Goal: Task Accomplishment & Management: Manage account settings

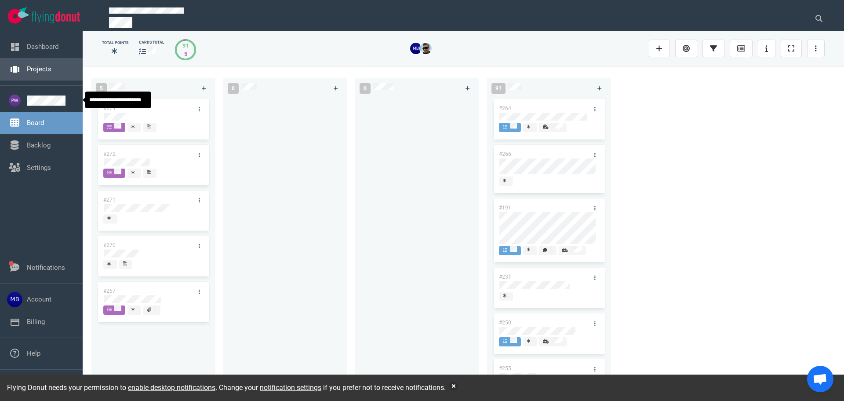
click at [44, 71] on link "Projects" at bounding box center [39, 69] width 25 height 8
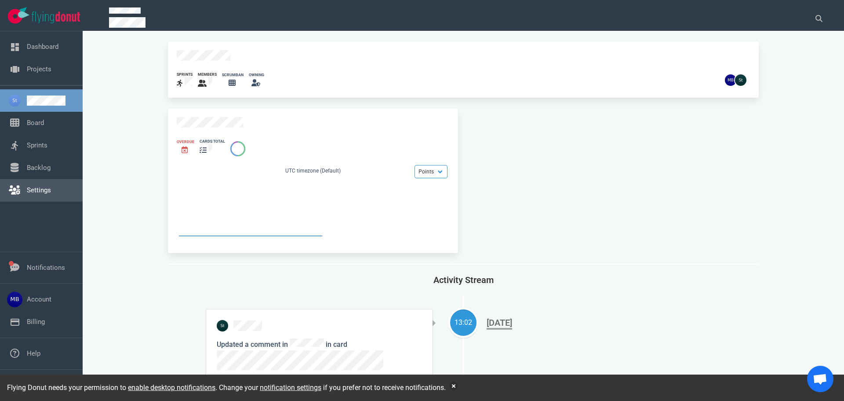
click at [37, 186] on link "Settings" at bounding box center [39, 190] width 24 height 8
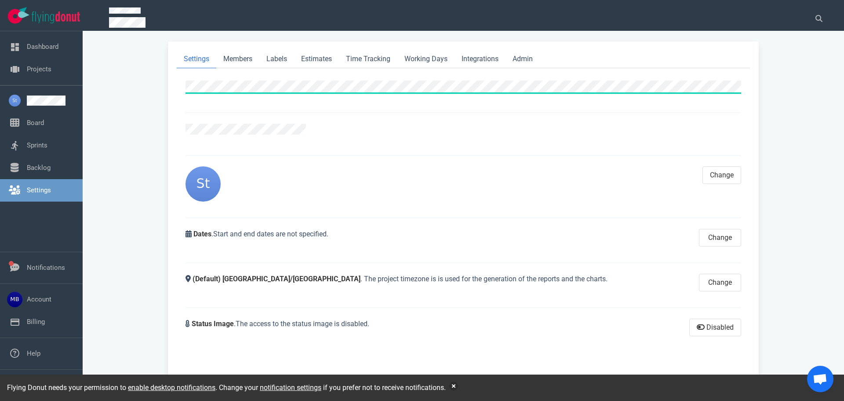
click at [176, 91] on div "Settings Members Labels Estimates Time Tracking Working Days Integrations Admin…" at bounding box center [463, 216] width 591 height 350
click at [238, 62] on link "Members" at bounding box center [237, 59] width 43 height 18
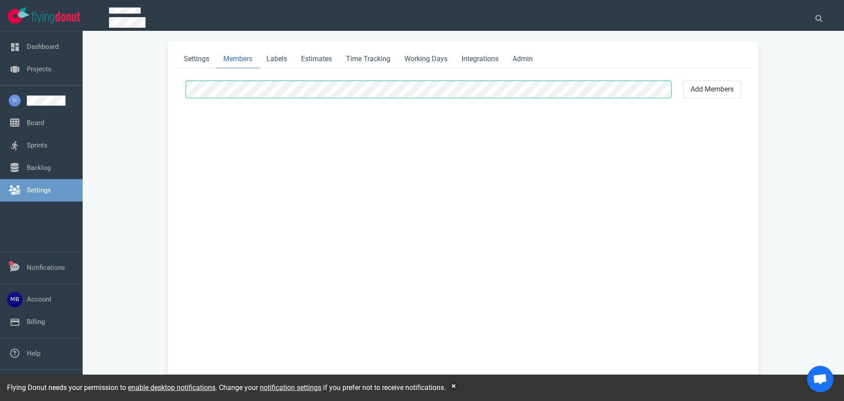
select select "2"
click at [266, 59] on link "Labels" at bounding box center [276, 59] width 35 height 18
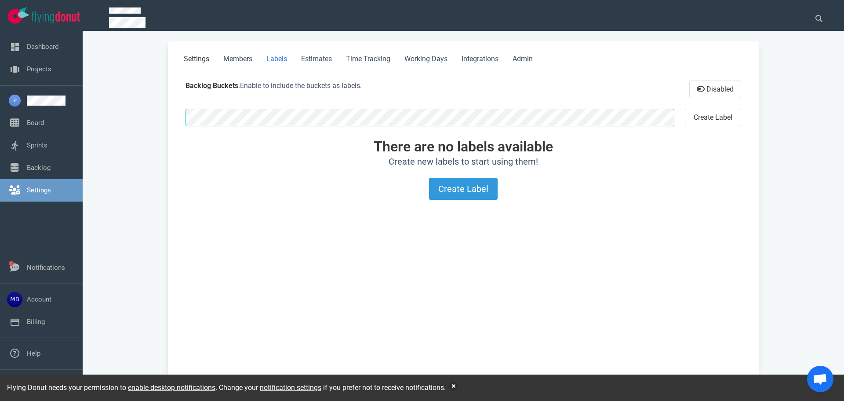
click at [210, 55] on link "Settings" at bounding box center [197, 59] width 40 height 18
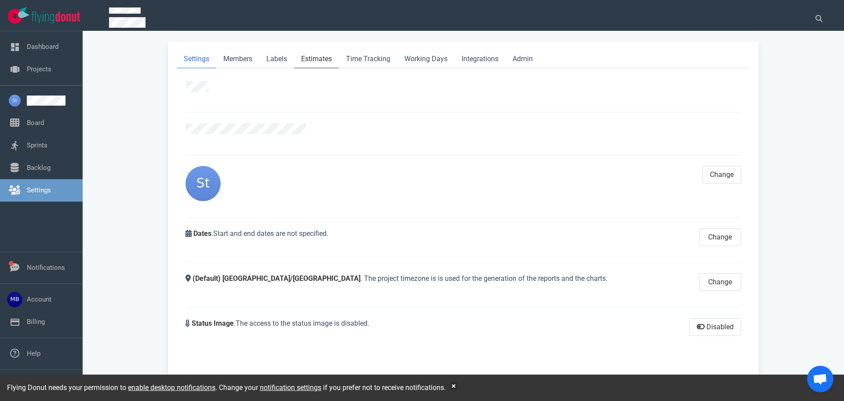
click at [297, 54] on link "Estimates" at bounding box center [316, 59] width 45 height 18
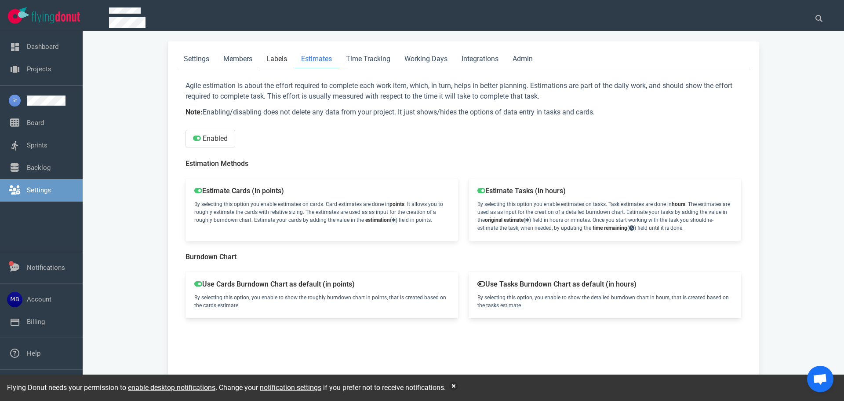
click at [282, 59] on link "Labels" at bounding box center [276, 59] width 35 height 18
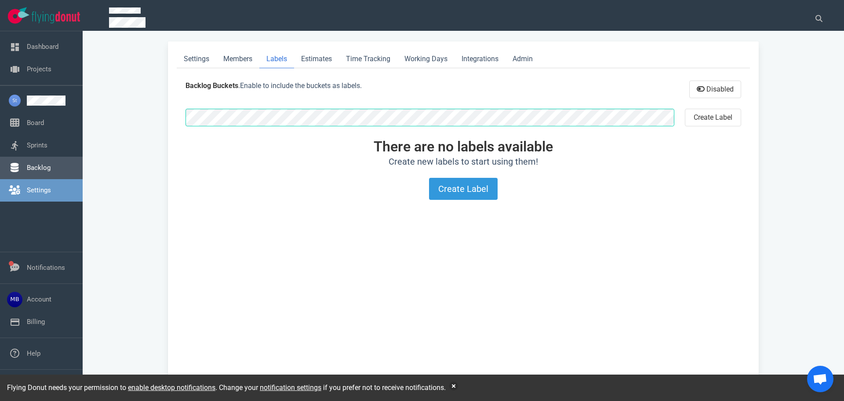
click at [51, 170] on link "Backlog" at bounding box center [39, 168] width 24 height 8
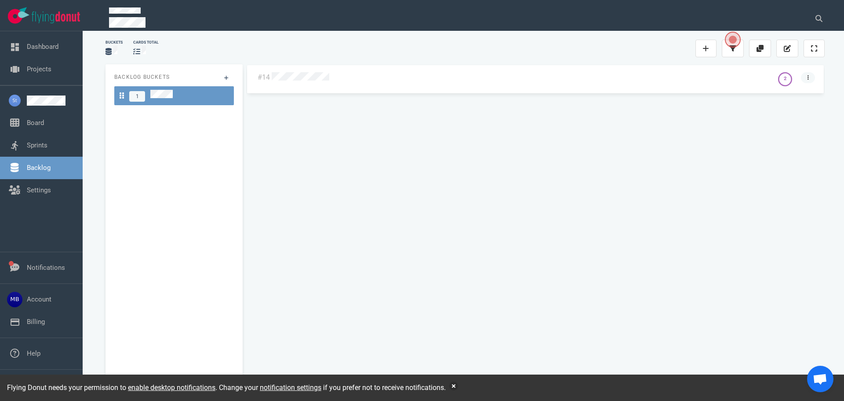
click at [809, 77] on icon at bounding box center [808, 77] width 1 height 5
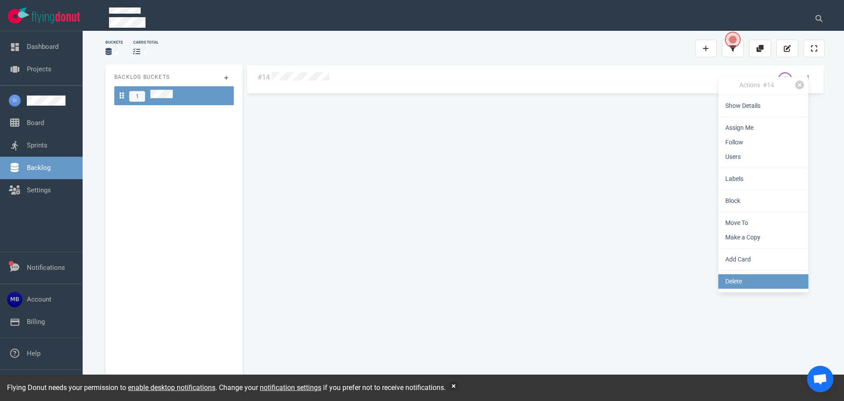
click at [751, 279] on link "Delete" at bounding box center [764, 281] width 90 height 15
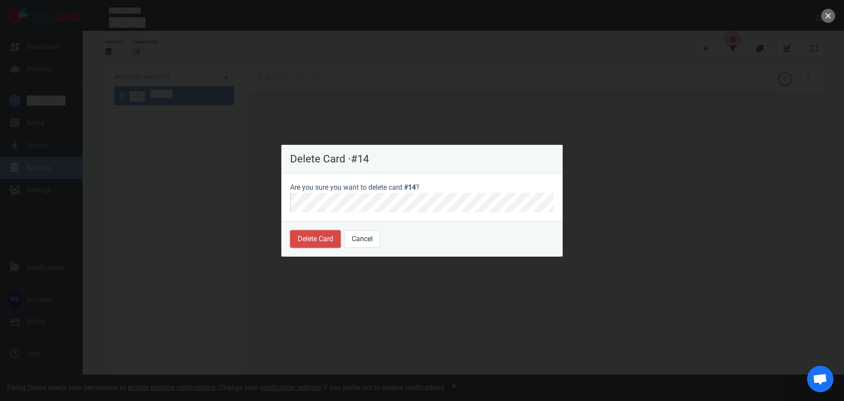
click at [324, 239] on button "Delete Card" at bounding box center [315, 239] width 51 height 18
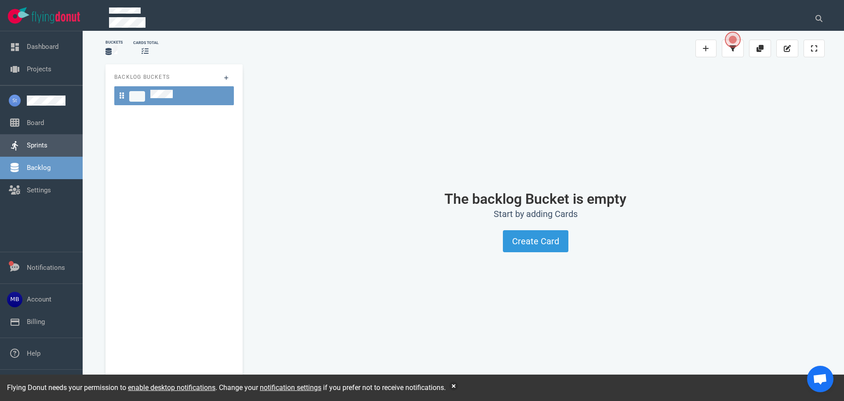
click at [33, 144] on link "Sprints" at bounding box center [37, 145] width 21 height 8
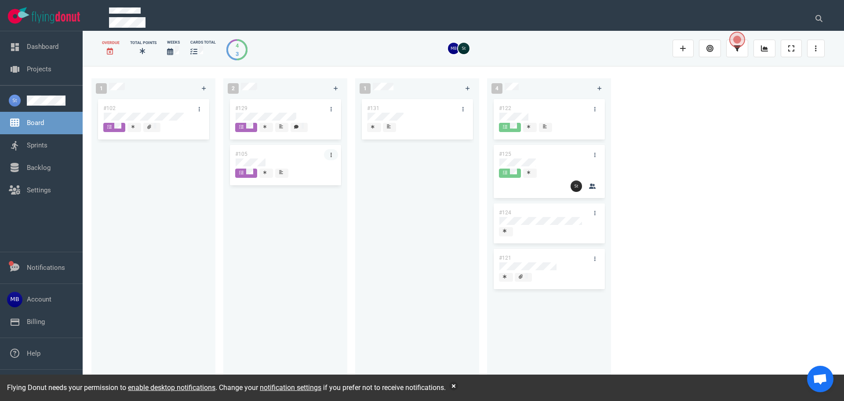
click at [332, 155] on link at bounding box center [331, 154] width 14 height 11
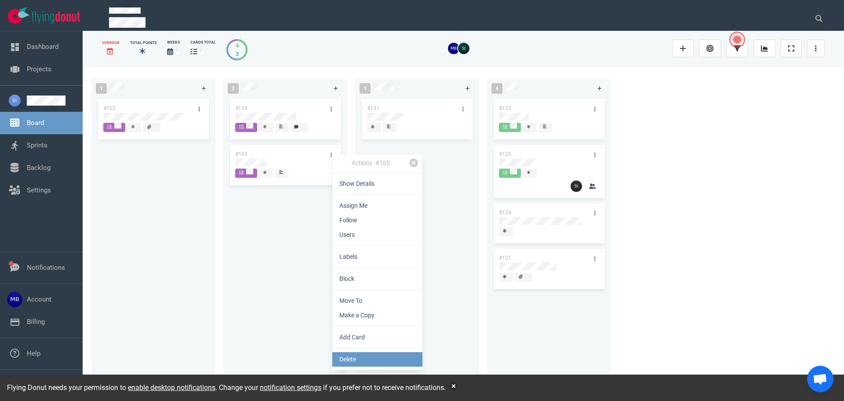
click at [369, 356] on link "Delete" at bounding box center [377, 359] width 90 height 15
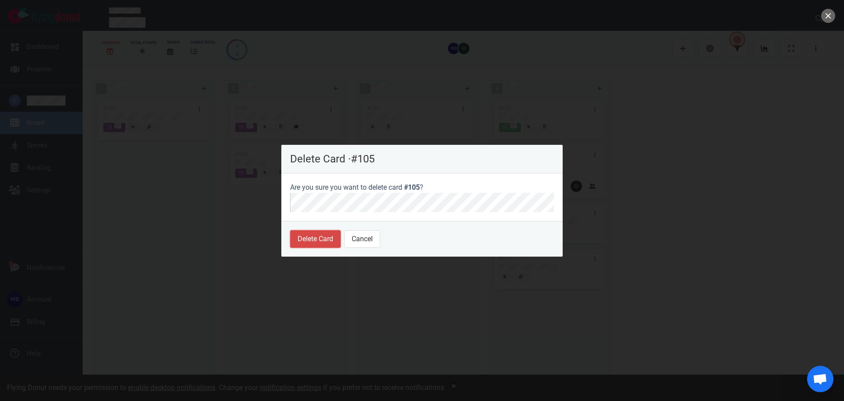
click at [311, 247] on button "Delete Card" at bounding box center [315, 239] width 51 height 18
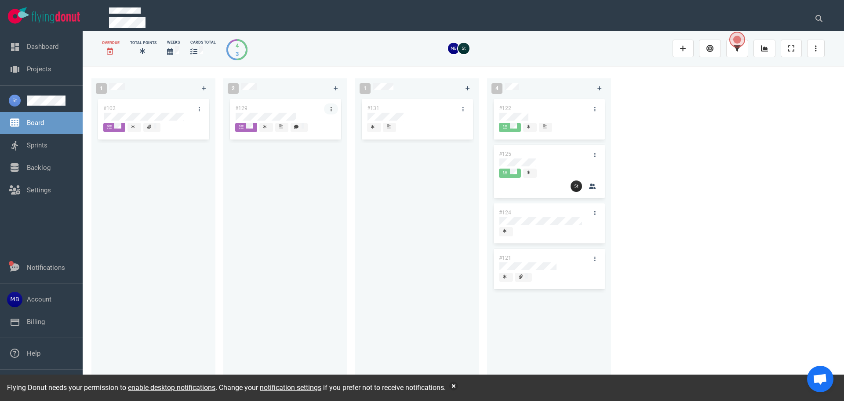
click at [333, 110] on link at bounding box center [331, 108] width 14 height 11
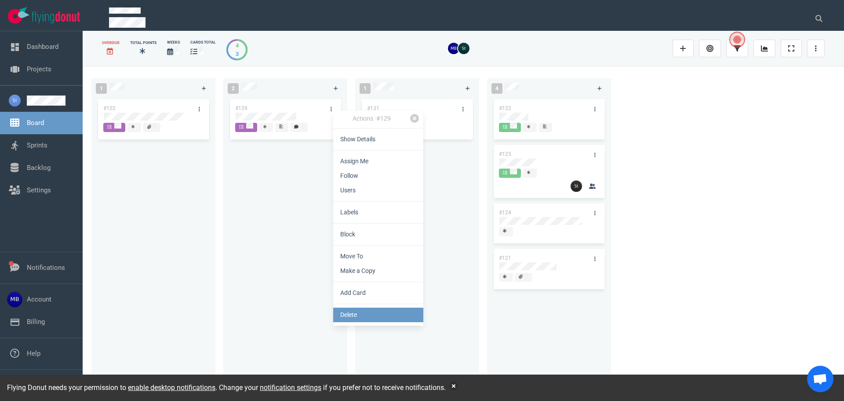
click at [361, 314] on link "Delete" at bounding box center [378, 314] width 90 height 15
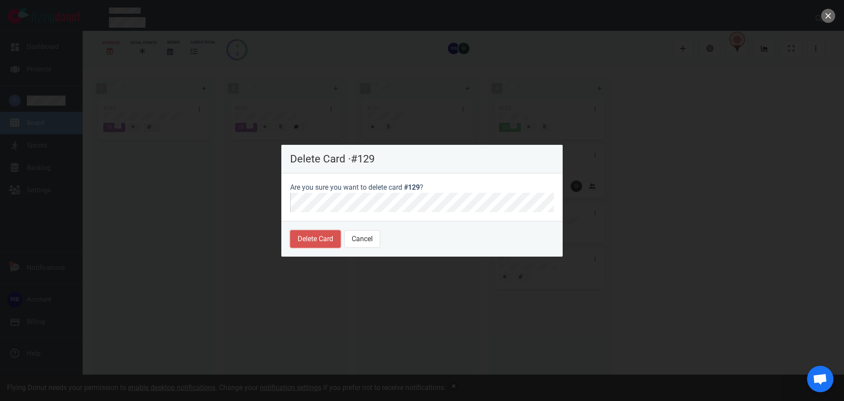
click at [320, 234] on button "Delete Card" at bounding box center [315, 239] width 51 height 18
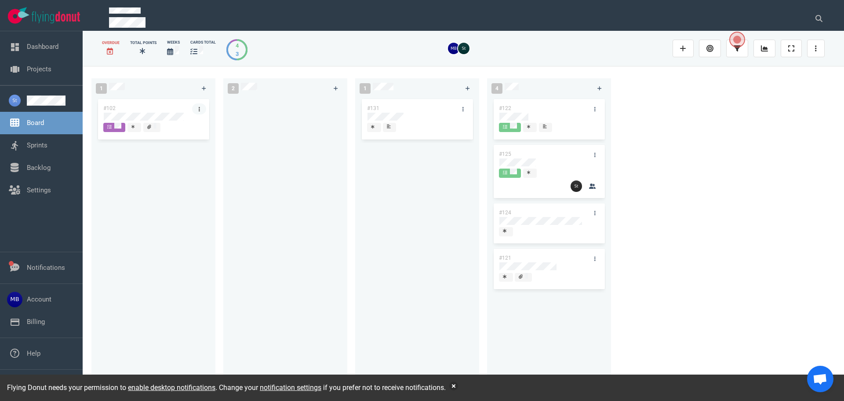
click at [202, 108] on link at bounding box center [199, 108] width 14 height 11
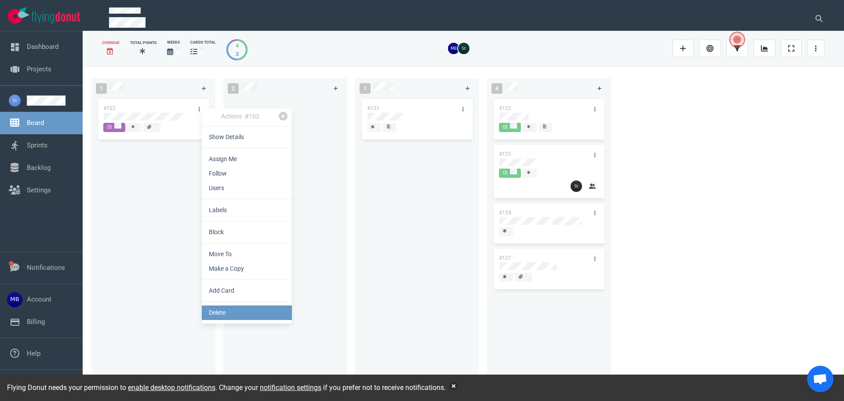
click at [236, 309] on link "Delete" at bounding box center [247, 312] width 90 height 15
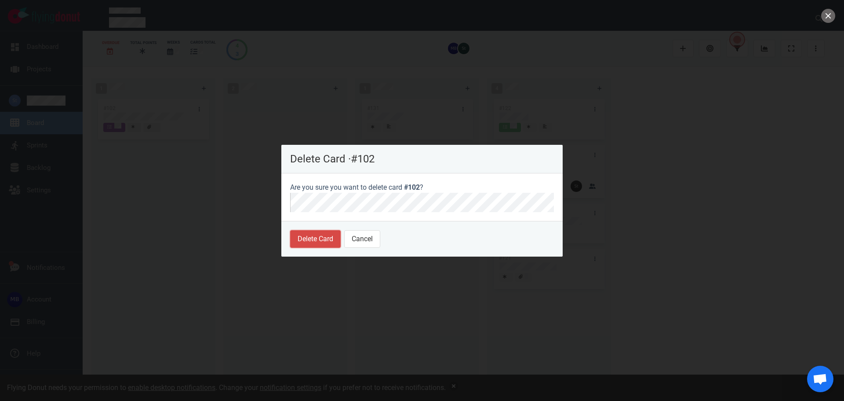
click at [313, 238] on button "Delete Card" at bounding box center [315, 239] width 51 height 18
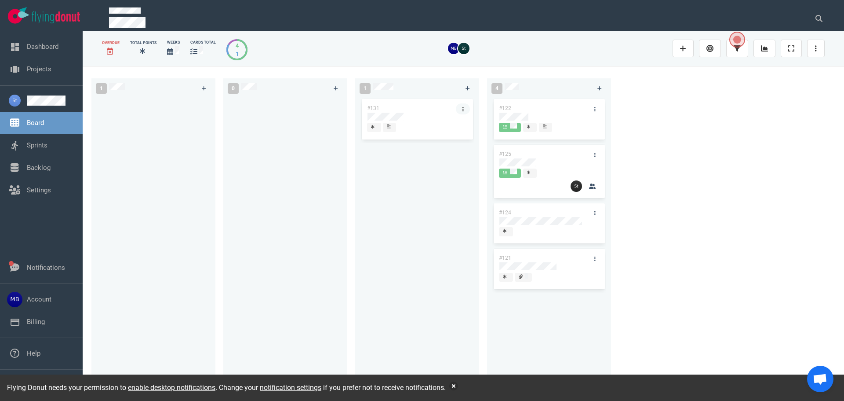
click at [465, 106] on link at bounding box center [463, 108] width 14 height 11
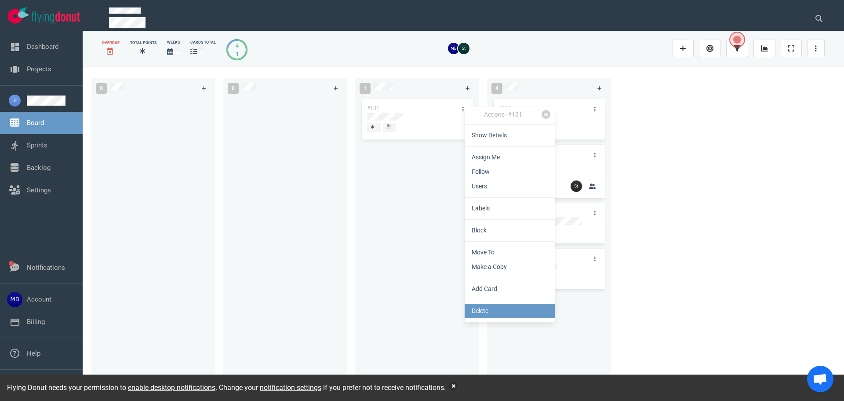
click at [500, 307] on link "Delete" at bounding box center [510, 310] width 90 height 15
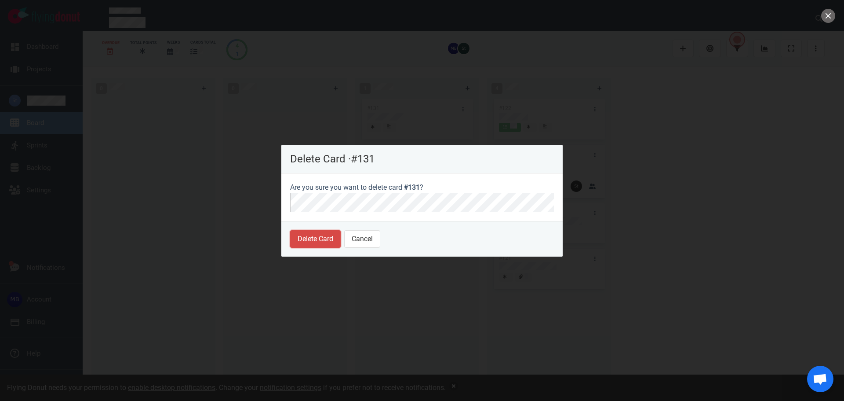
click at [325, 241] on button "Delete Card" at bounding box center [315, 239] width 51 height 18
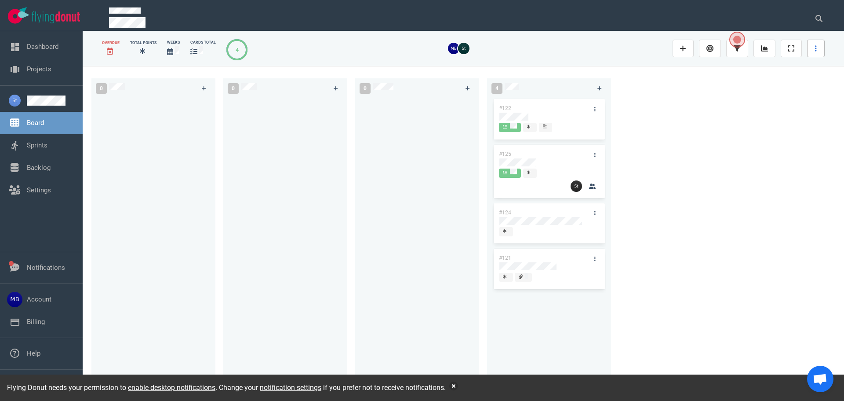
click at [825, 46] on link at bounding box center [816, 49] width 18 height 18
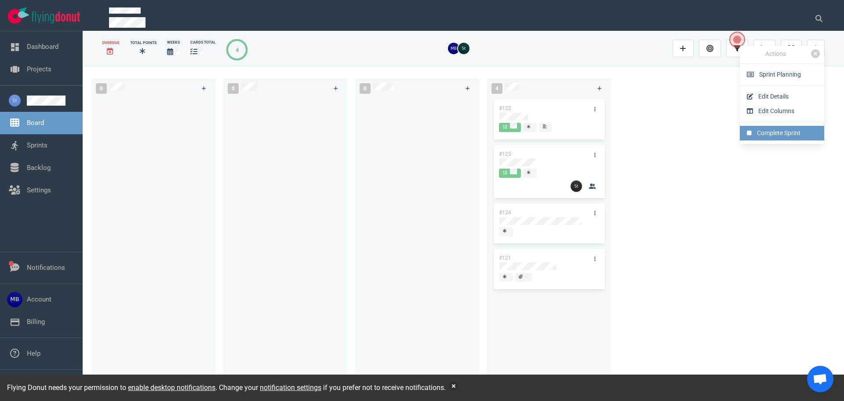
click at [779, 132] on link "Complete Sprint" at bounding box center [782, 133] width 84 height 15
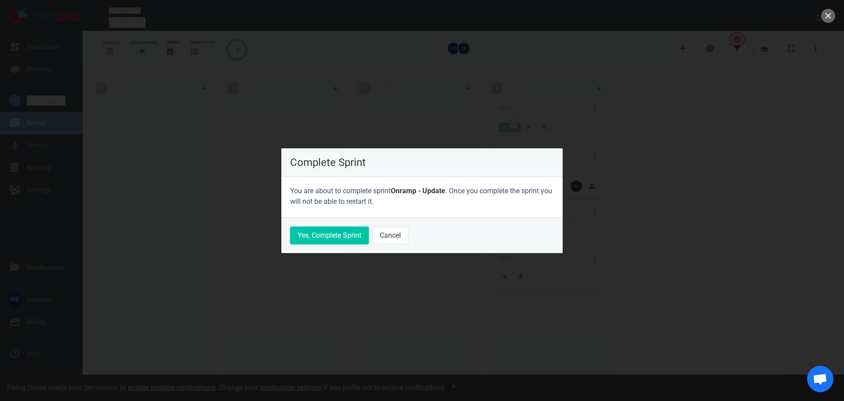
click at [352, 237] on button "Yes, Complete Sprint" at bounding box center [329, 235] width 79 height 18
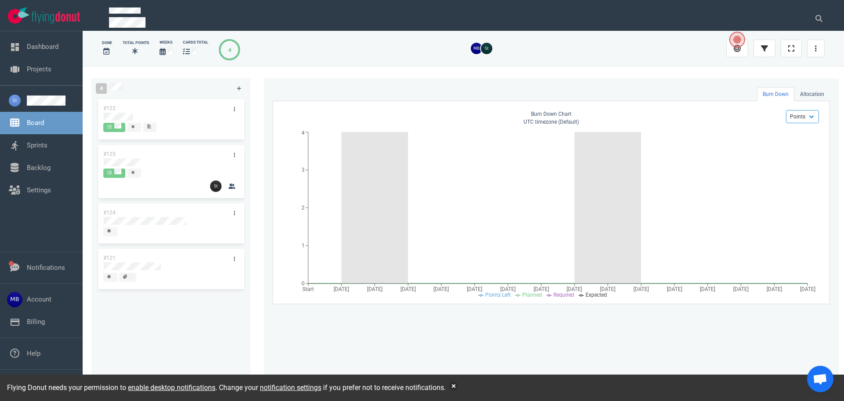
click at [47, 125] on span "Board" at bounding box center [51, 123] width 49 height 10
click at [47, 141] on link "Sprints" at bounding box center [37, 145] width 21 height 8
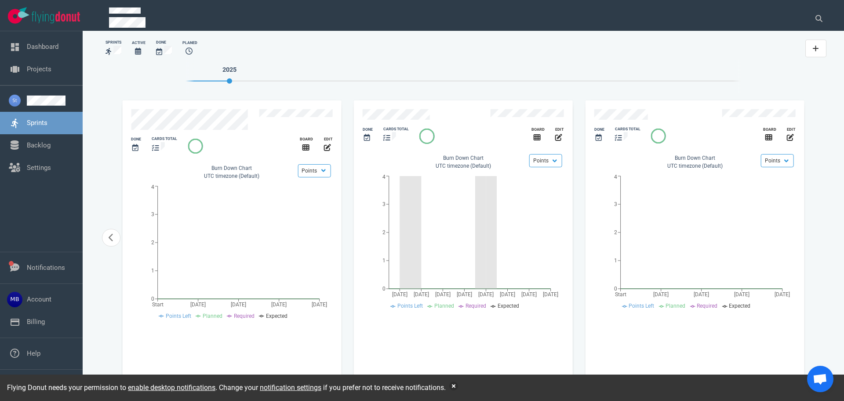
click at [99, 240] on div "Sprints Active Done Planed 2025 Slide 12 of 14 Done cards total Board edit Done…" at bounding box center [463, 213] width 741 height 359
click at [110, 236] on icon "carousel-slider" at bounding box center [111, 238] width 4 height 8
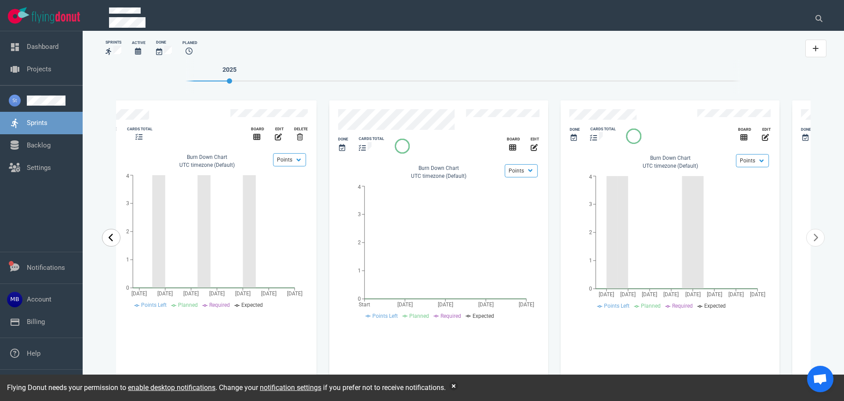
click at [110, 236] on icon "carousel-slider" at bounding box center [111, 238] width 4 height 8
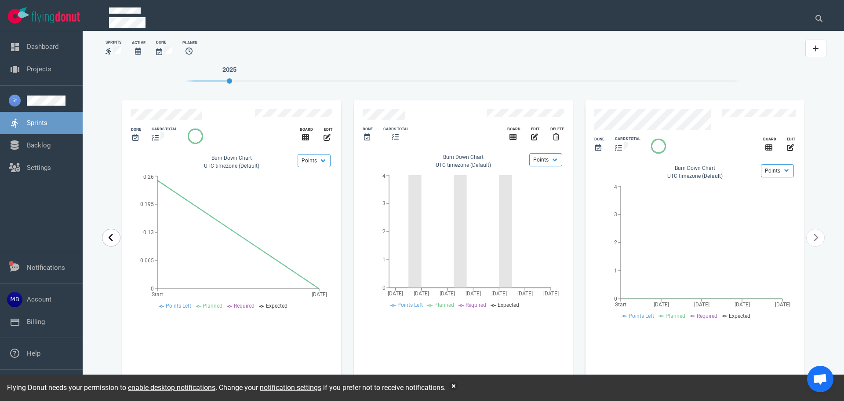
click at [110, 236] on icon "carousel-slider" at bounding box center [111, 238] width 4 height 8
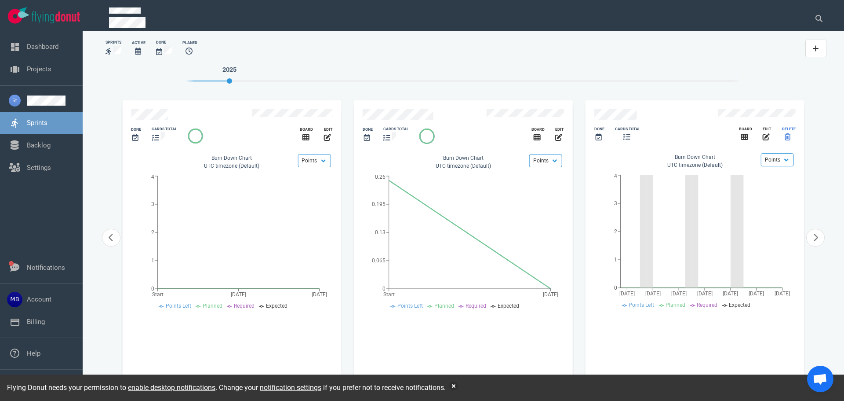
click at [790, 134] on icon "slide 11 of 14" at bounding box center [788, 136] width 6 height 7
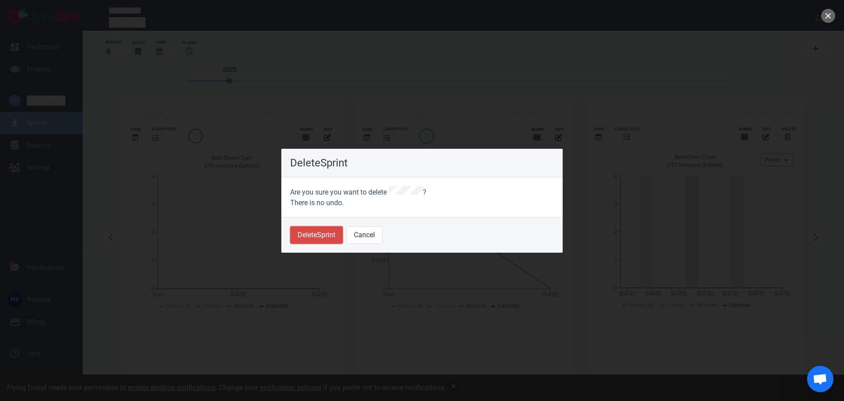
click at [314, 235] on button "Delete Sprint" at bounding box center [316, 235] width 53 height 18
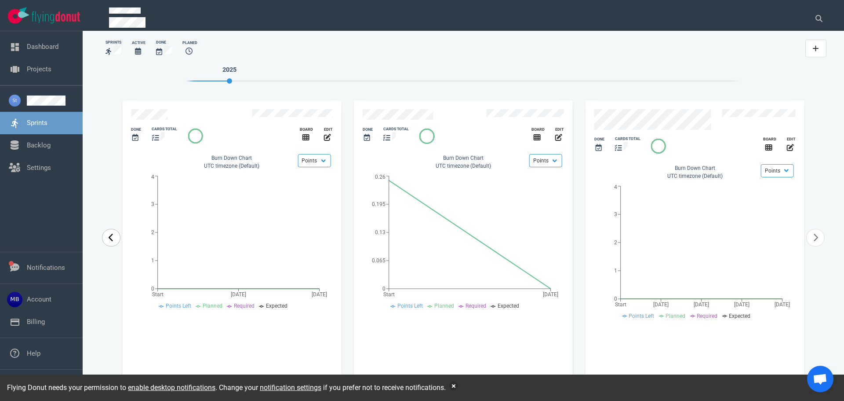
click at [119, 241] on link "carousel-slider" at bounding box center [111, 238] width 18 height 18
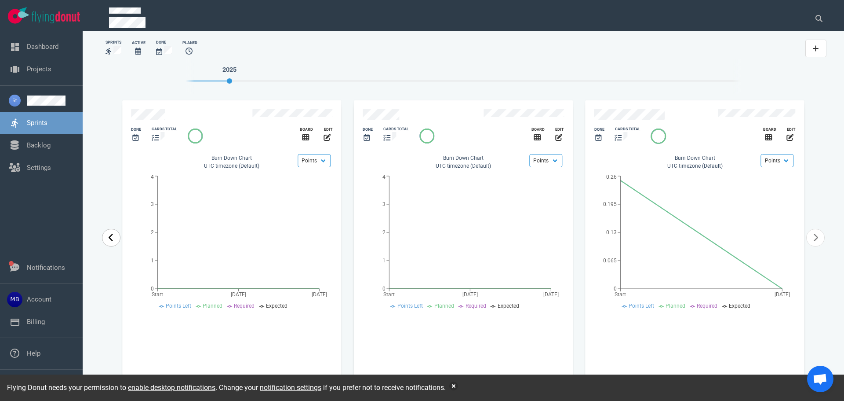
click at [119, 241] on link "carousel-slider" at bounding box center [111, 238] width 18 height 18
click at [119, 240] on link "carousel-slider" at bounding box center [111, 238] width 18 height 18
click at [121, 239] on div "Done cards total Board edit Points Hours Burn Down Chart UTC timezone (Default)…" at bounding box center [231, 237] width 221 height 276
click at [117, 237] on link "carousel-slider" at bounding box center [111, 238] width 18 height 18
click at [117, 236] on link "carousel-slider" at bounding box center [111, 238] width 18 height 18
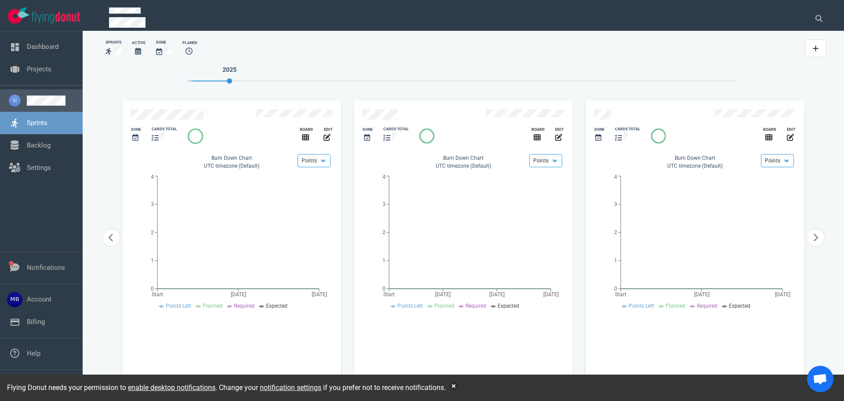
click at [38, 103] on link at bounding box center [51, 100] width 49 height 10
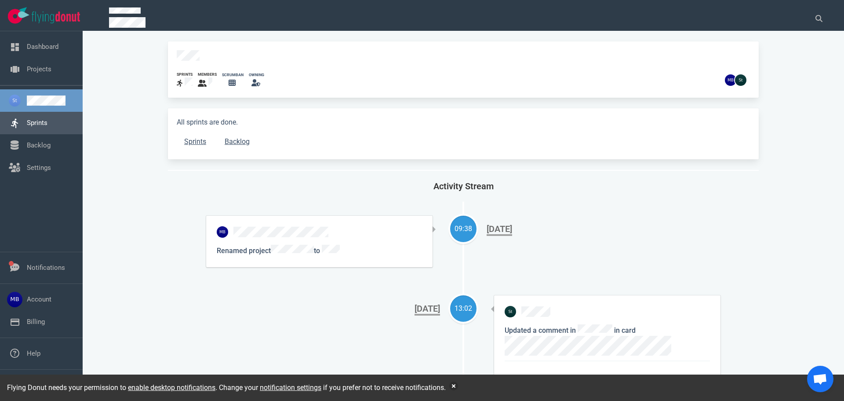
click at [46, 127] on link "Sprints" at bounding box center [37, 123] width 21 height 8
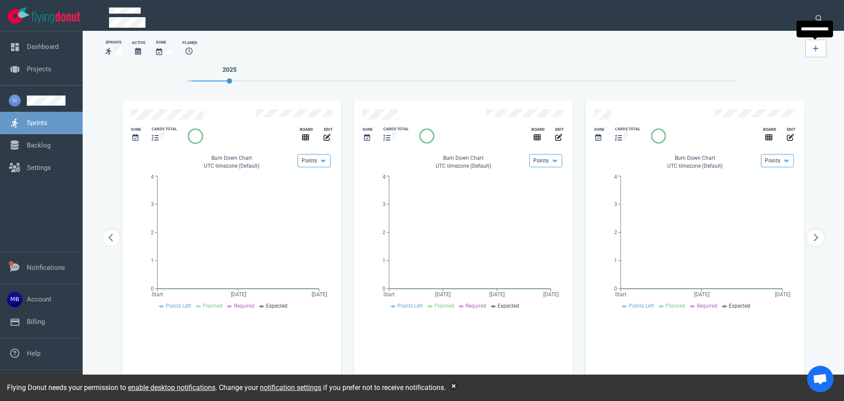
click at [816, 51] on icon at bounding box center [816, 48] width 6 height 7
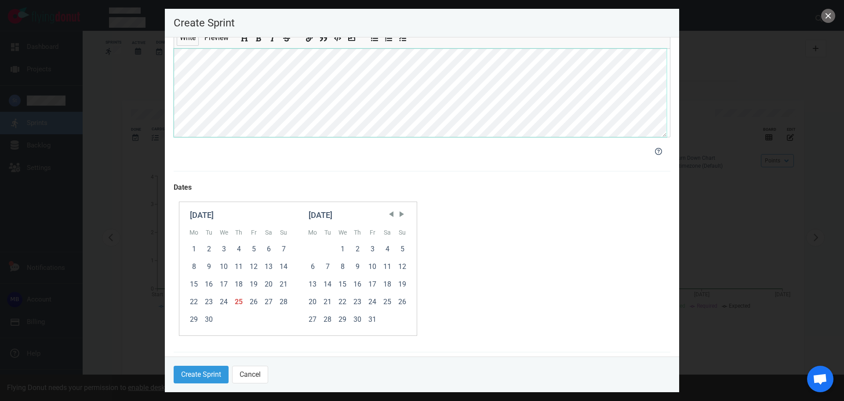
scroll to position [88, 0]
click at [241, 298] on div "25" at bounding box center [238, 301] width 15 height 18
click at [268, 300] on div "27" at bounding box center [268, 301] width 15 height 18
click at [255, 303] on div "26" at bounding box center [253, 301] width 15 height 18
drag, startPoint x: 193, startPoint y: 373, endPoint x: 207, endPoint y: 345, distance: 31.1
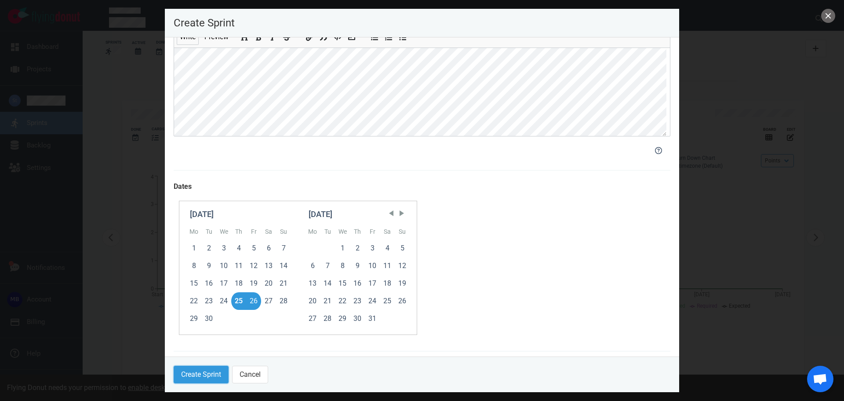
click at [193, 374] on button "Create Sprint" at bounding box center [201, 374] width 55 height 18
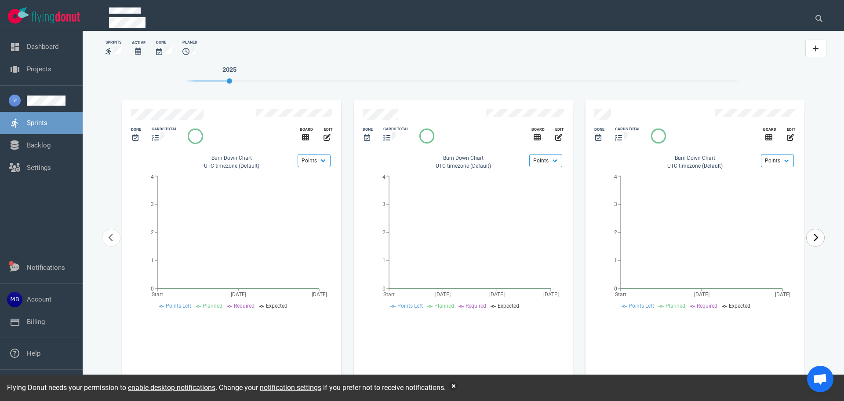
click at [815, 238] on icon "carousel-slider" at bounding box center [816, 237] width 6 height 9
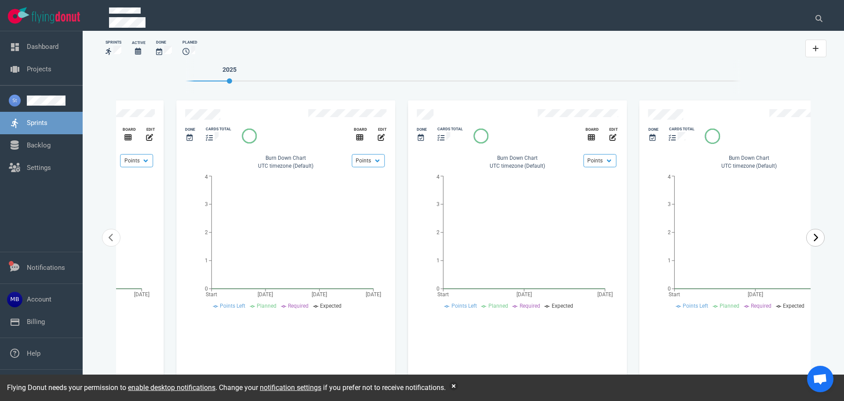
click at [815, 238] on icon "carousel-slider" at bounding box center [816, 237] width 6 height 9
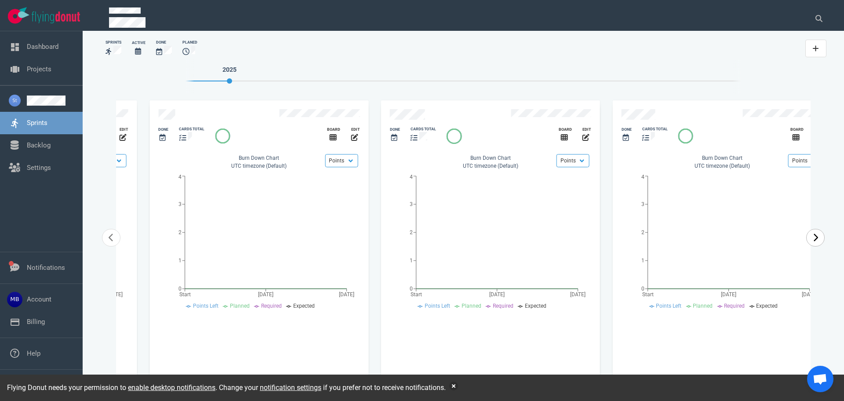
click at [815, 238] on icon "carousel-slider" at bounding box center [816, 237] width 6 height 9
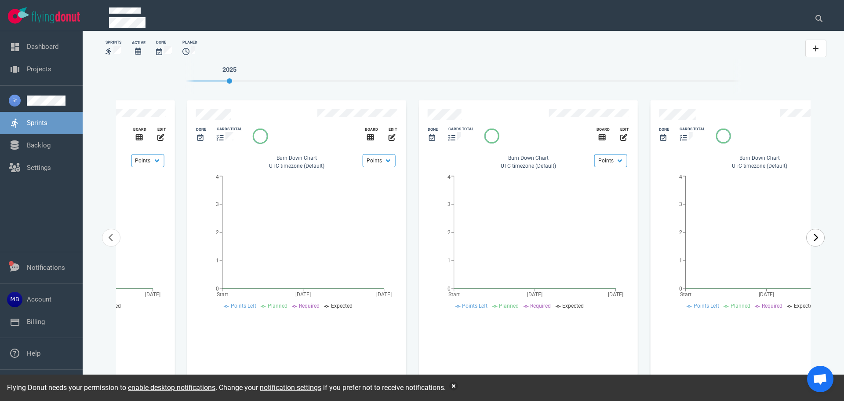
click at [815, 237] on icon "carousel-slider" at bounding box center [816, 237] width 6 height 9
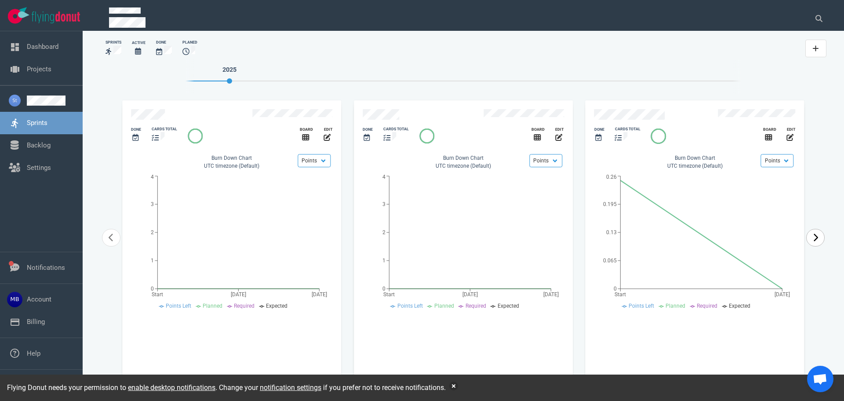
click at [815, 237] on icon "carousel-slider" at bounding box center [816, 237] width 6 height 9
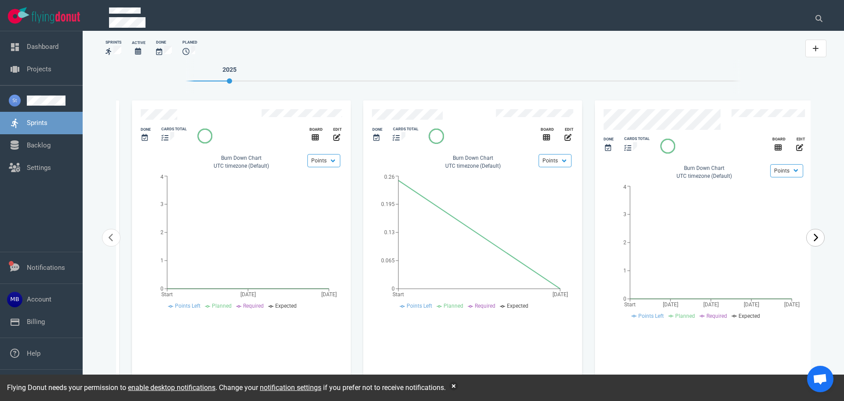
click at [815, 237] on icon "carousel-slider" at bounding box center [816, 237] width 6 height 9
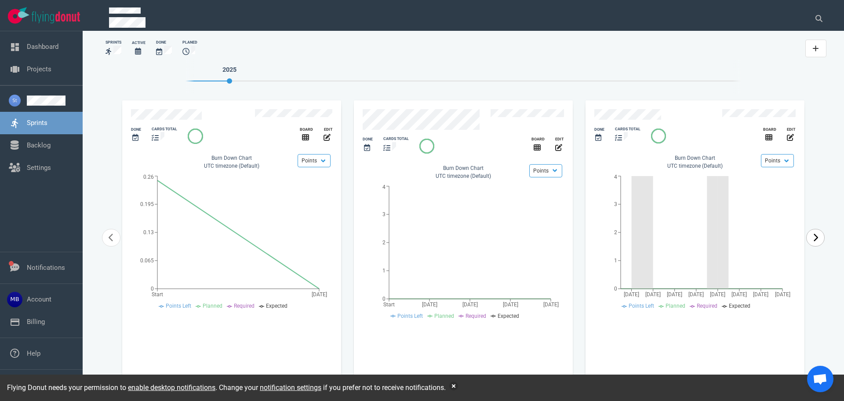
click at [815, 237] on icon "carousel-slider" at bounding box center [816, 237] width 6 height 9
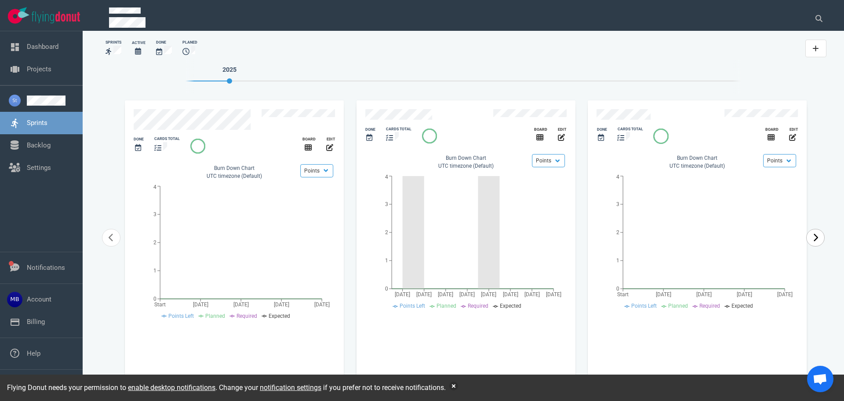
click at [815, 237] on icon "carousel-slider" at bounding box center [816, 237] width 6 height 9
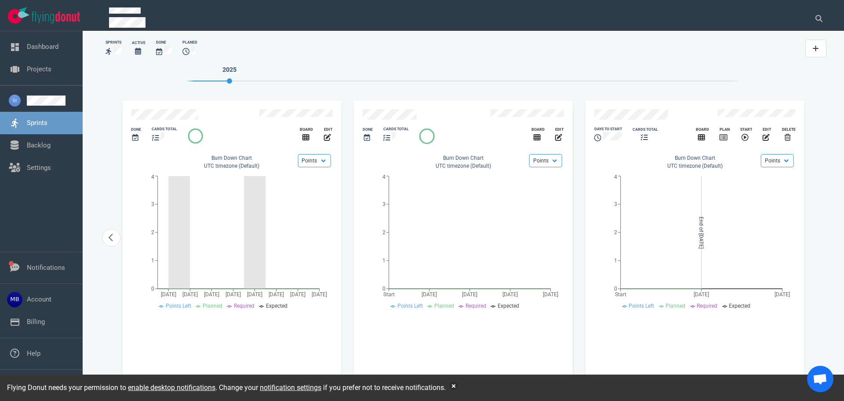
click at [815, 237] on div "2025 Slide 12 of 14 Done cards total Board edit Done cards total Board edit Don…" at bounding box center [463, 228] width 712 height 339
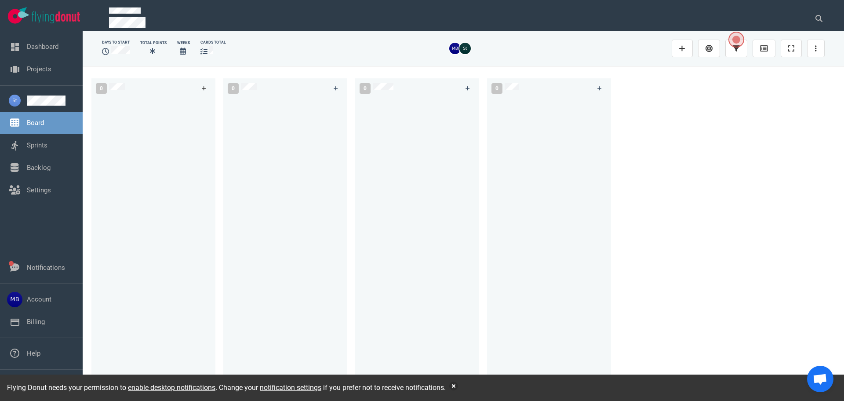
click at [200, 93] on link at bounding box center [204, 88] width 14 height 11
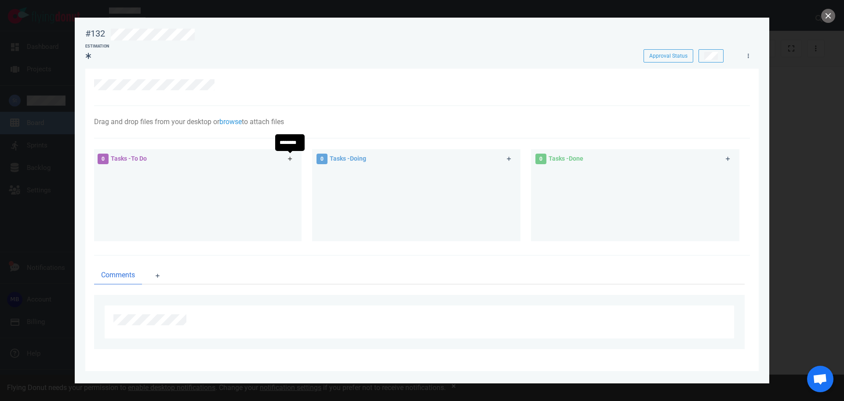
click at [290, 160] on icon at bounding box center [290, 159] width 4 height 4
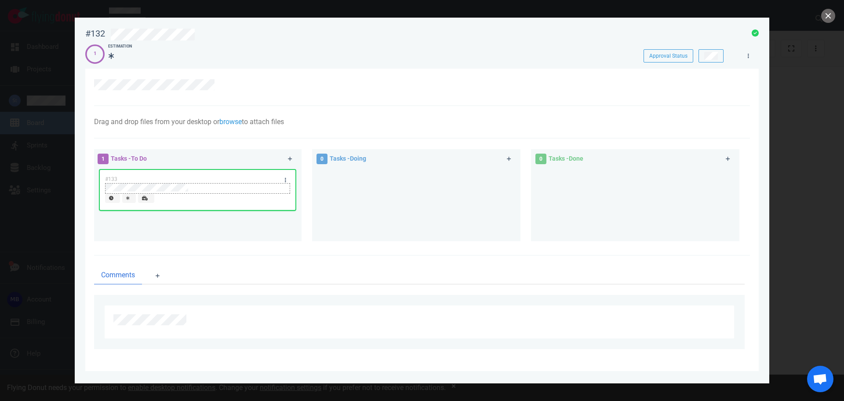
click at [197, 187] on div at bounding box center [198, 187] width 184 height 8
click at [284, 176] on link at bounding box center [285, 179] width 14 height 11
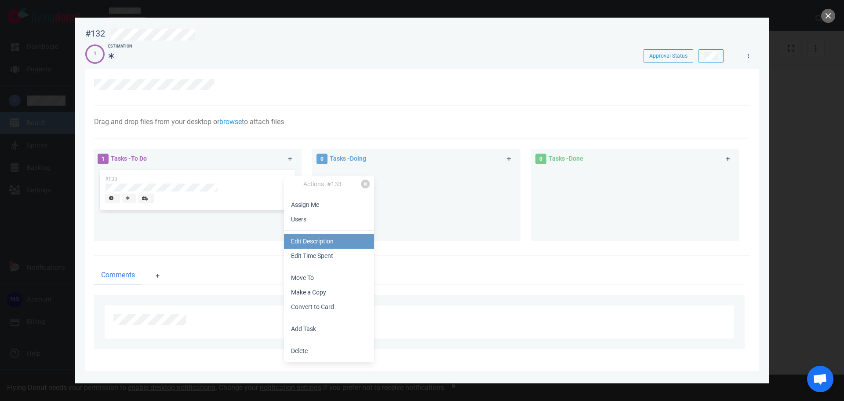
click at [328, 245] on link "Edit Description" at bounding box center [329, 241] width 90 height 15
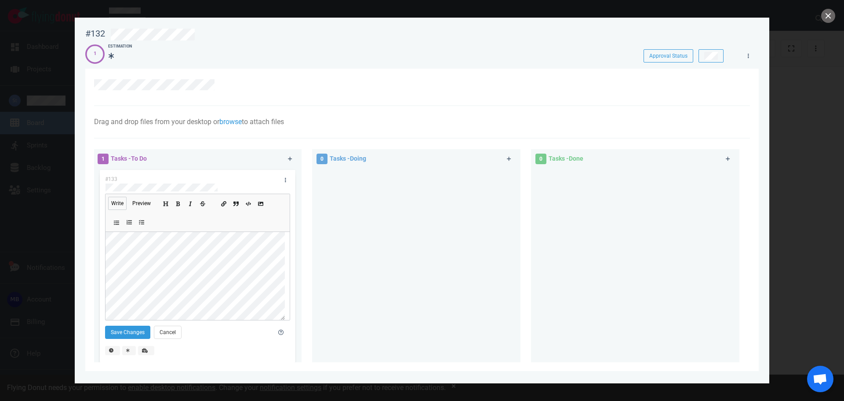
click at [117, 223] on icon "Add unordered list" at bounding box center [116, 223] width 5 height 4
click at [124, 328] on button "Save Changes" at bounding box center [127, 331] width 45 height 13
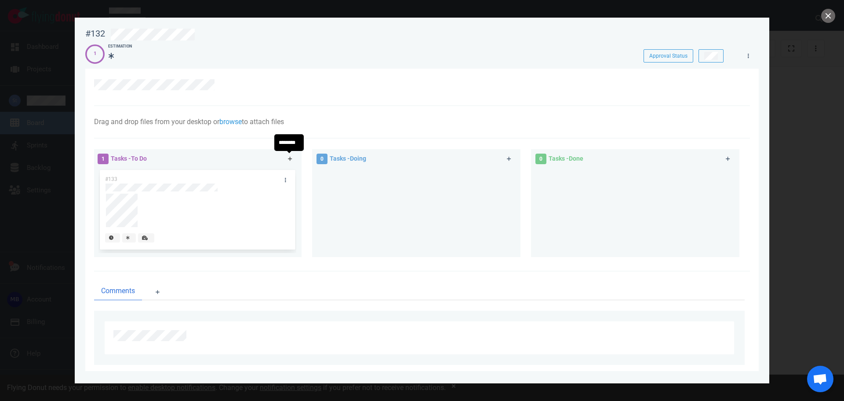
click at [285, 157] on link at bounding box center [290, 158] width 14 height 11
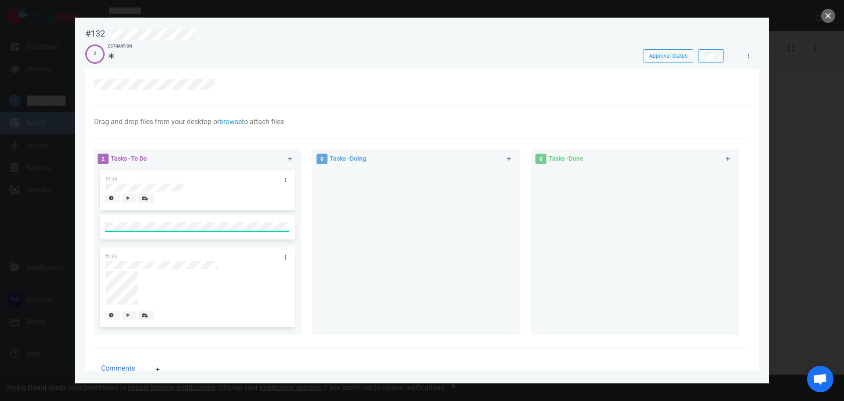
click at [346, 225] on div at bounding box center [417, 248] width 198 height 160
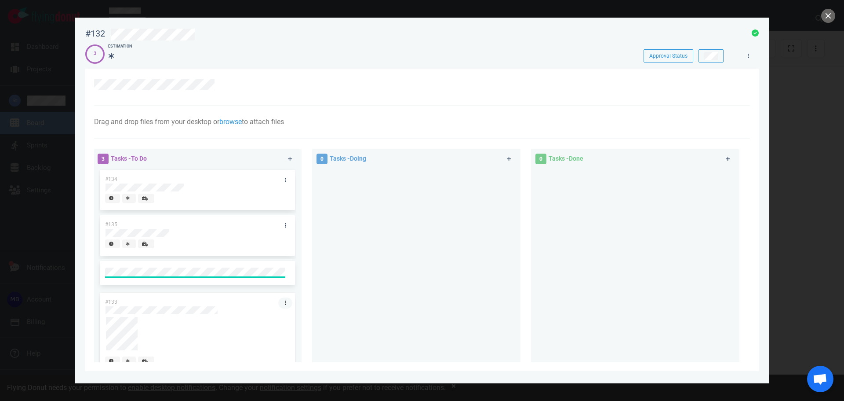
click at [281, 301] on div "#133" at bounding box center [197, 332] width 185 height 80
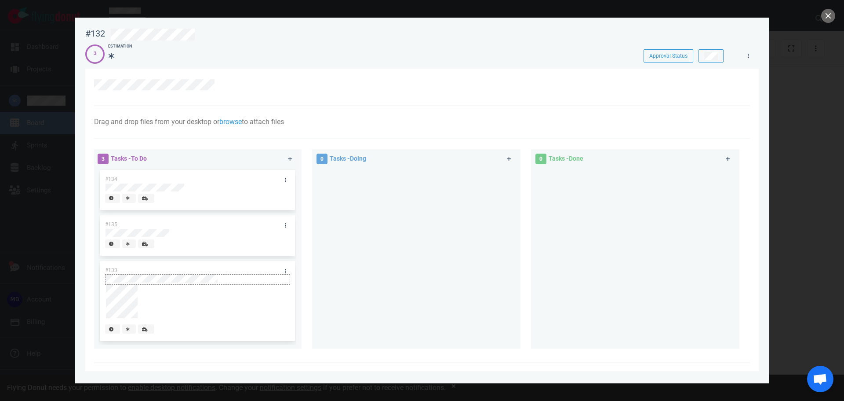
click at [286, 274] on div at bounding box center [197, 279] width 185 height 11
click at [246, 298] on div at bounding box center [196, 301] width 180 height 33
click at [147, 293] on link at bounding box center [146, 290] width 14 height 11
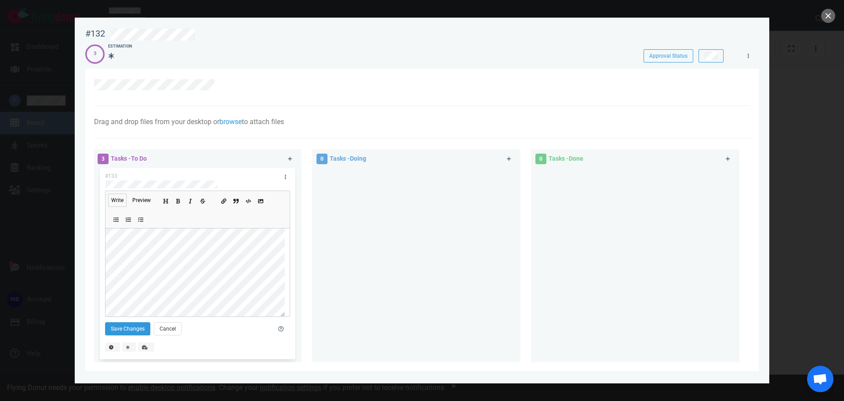
scroll to position [95, 0]
click at [120, 325] on button "Save Changes" at bounding box center [127, 327] width 45 height 13
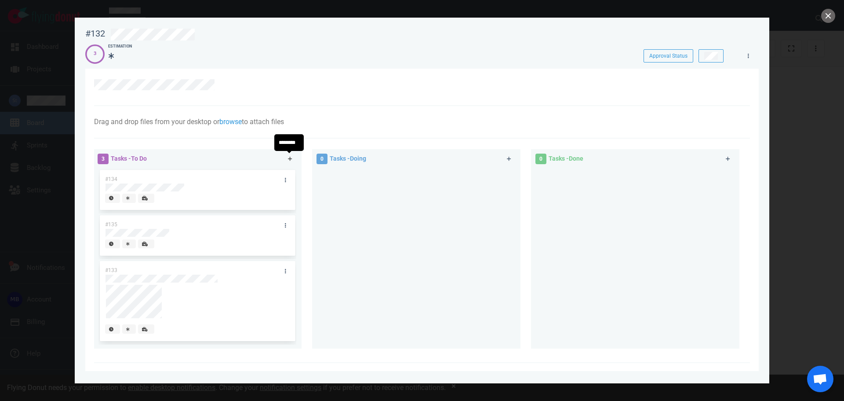
click at [289, 157] on icon at bounding box center [290, 158] width 5 height 5
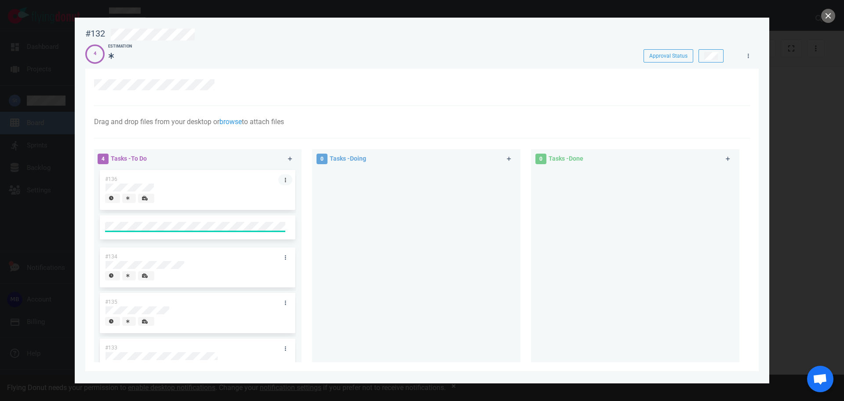
click at [283, 179] on link at bounding box center [285, 179] width 14 height 11
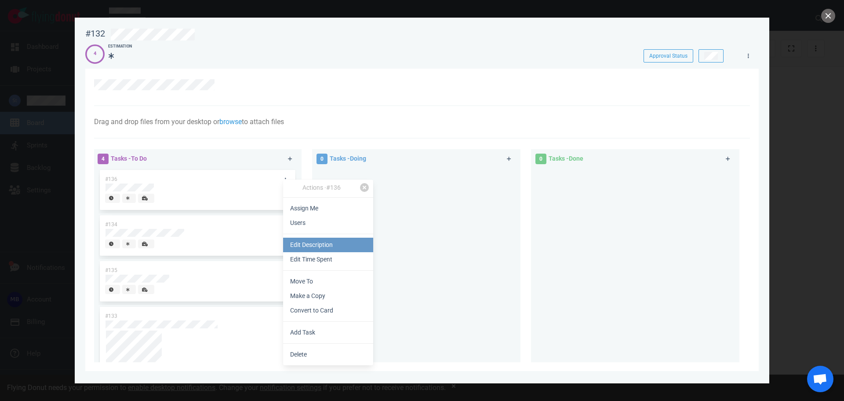
click at [320, 246] on link "Edit Description" at bounding box center [328, 244] width 90 height 15
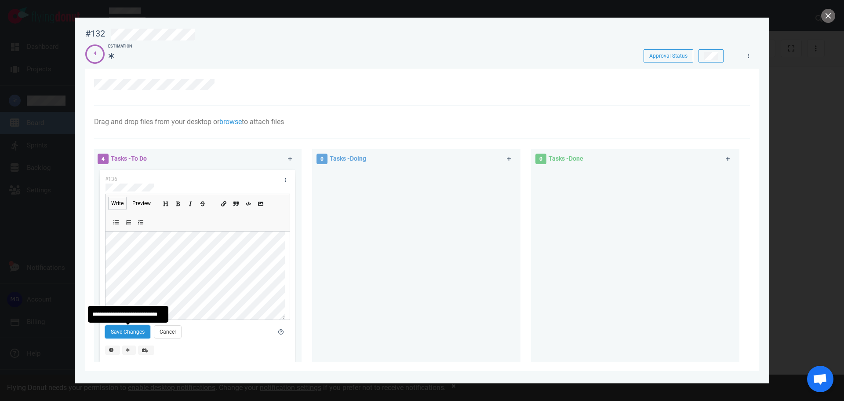
click at [128, 330] on button "Save Changes" at bounding box center [127, 331] width 45 height 13
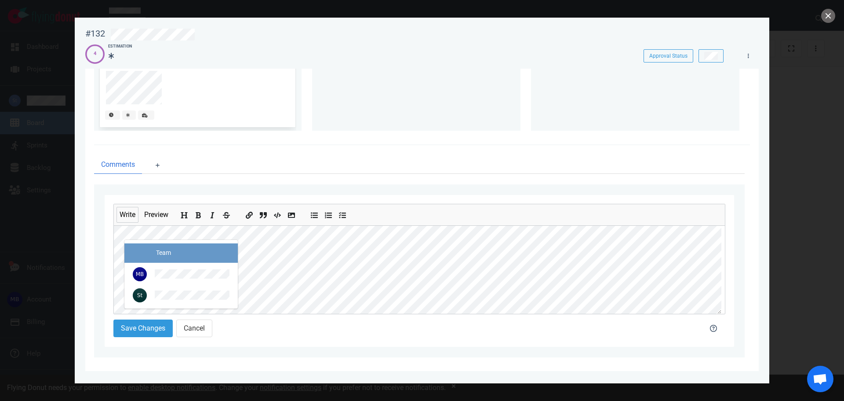
scroll to position [237, 0]
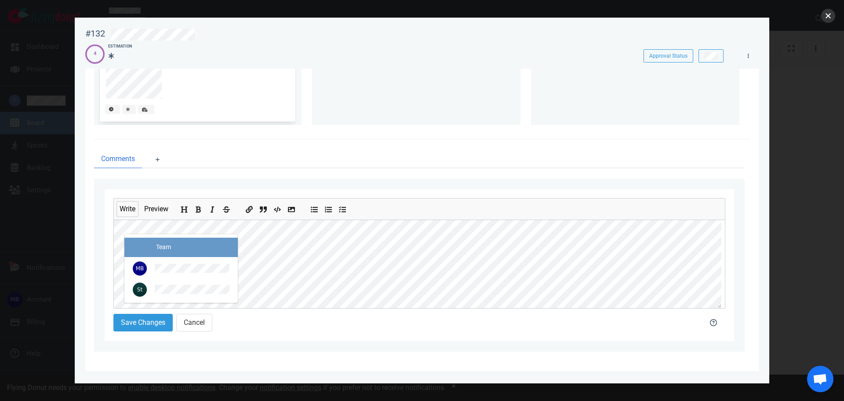
click at [831, 15] on button "close" at bounding box center [828, 16] width 14 height 14
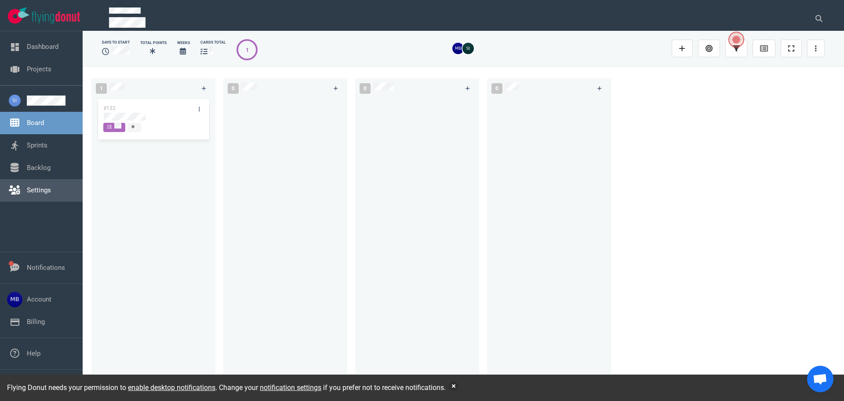
click at [47, 190] on link "Settings" at bounding box center [39, 190] width 24 height 8
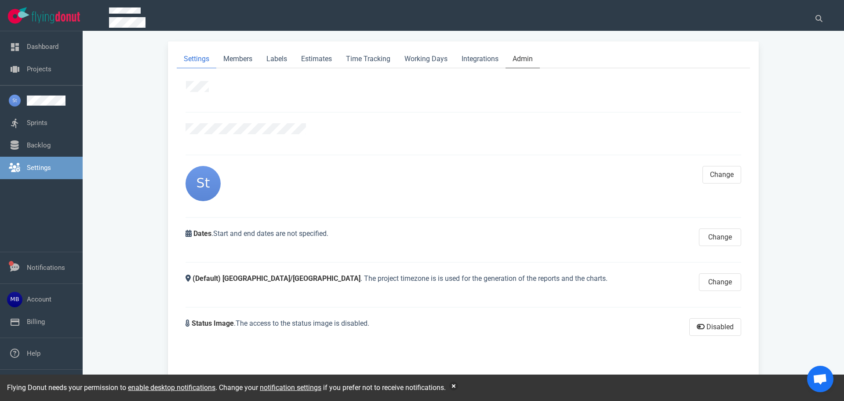
click at [509, 56] on link "Admin" at bounding box center [523, 59] width 34 height 18
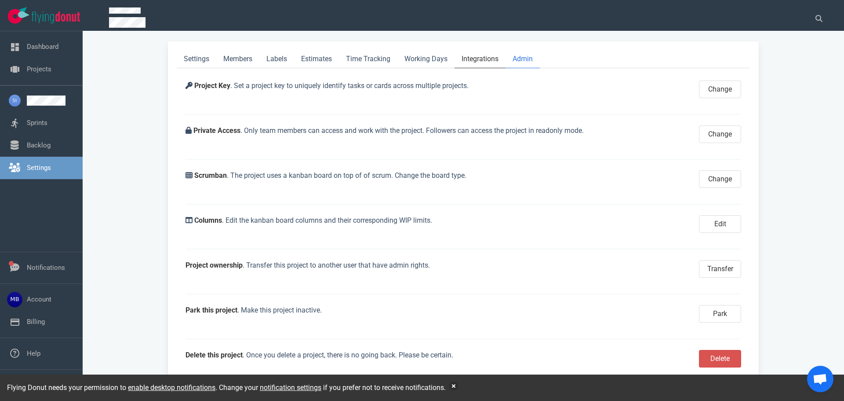
click at [481, 55] on link "Integrations" at bounding box center [480, 59] width 51 height 18
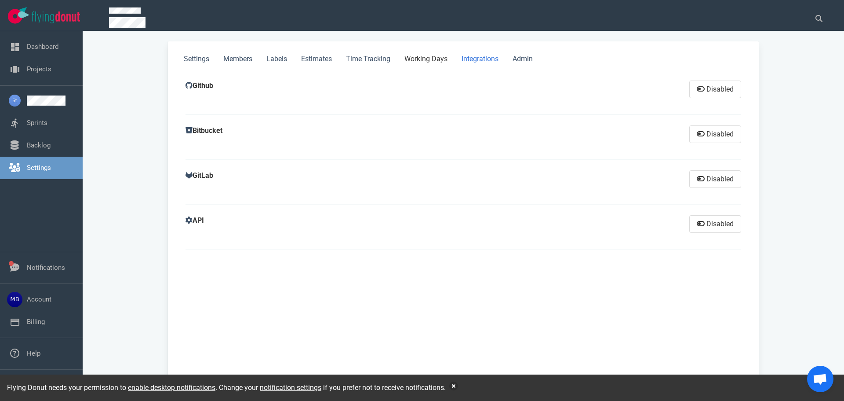
click at [412, 61] on link "Working Days" at bounding box center [426, 59] width 57 height 18
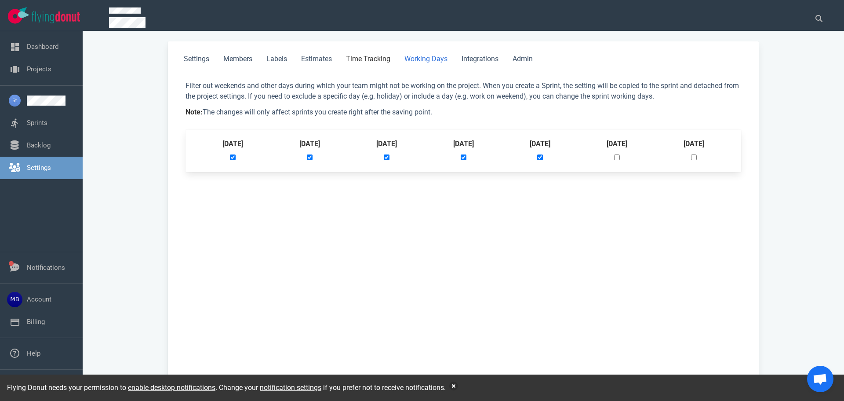
click at [349, 67] on link "Time Tracking" at bounding box center [368, 59] width 58 height 18
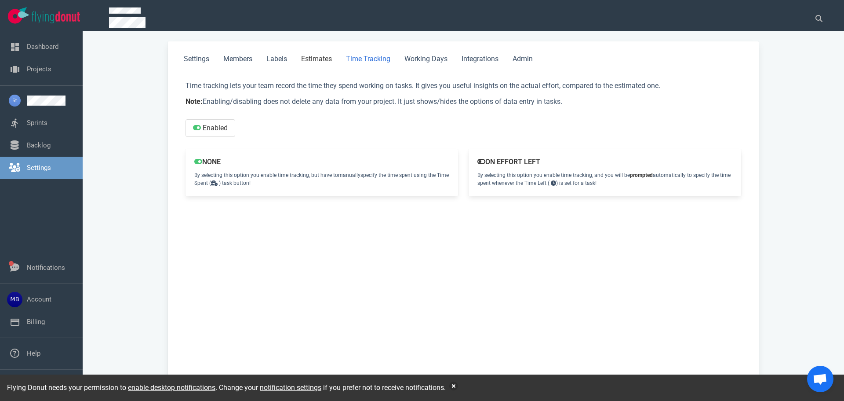
click at [325, 54] on link "Estimates" at bounding box center [316, 59] width 45 height 18
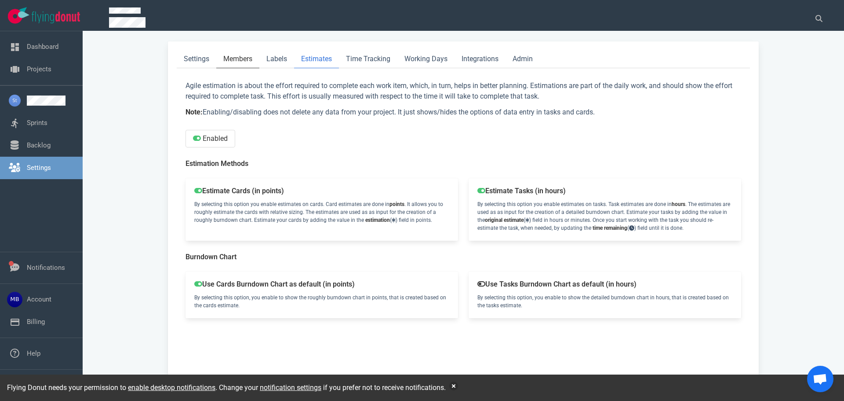
drag, startPoint x: 272, startPoint y: 56, endPoint x: 232, endPoint y: 62, distance: 40.1
click at [272, 55] on link "Labels" at bounding box center [276, 59] width 35 height 18
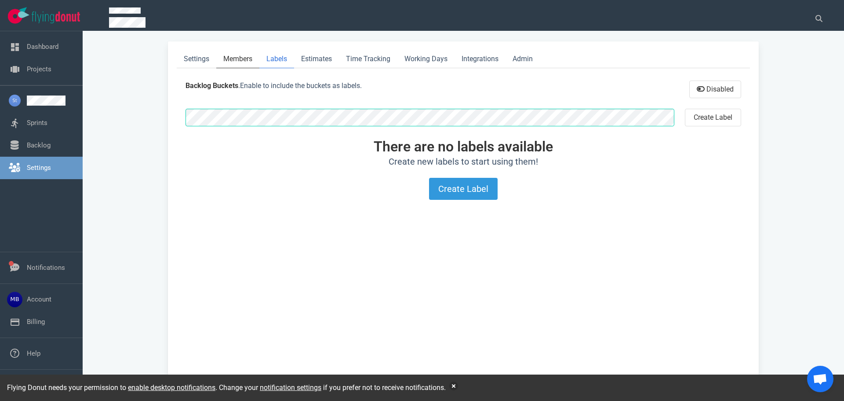
click at [221, 62] on link "Members" at bounding box center [237, 59] width 43 height 18
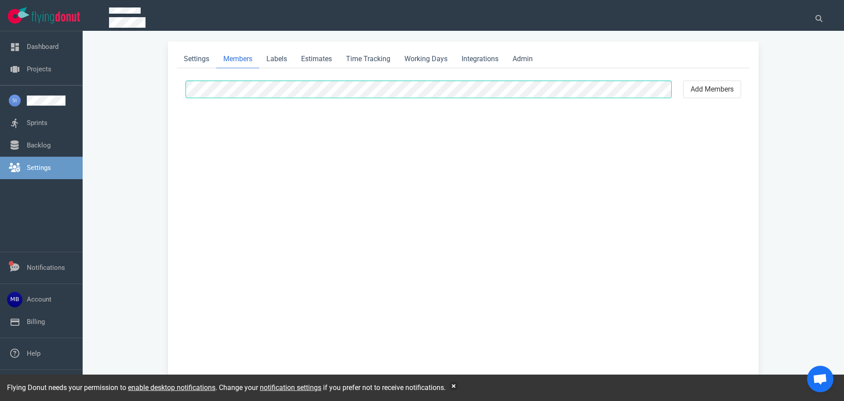
select select "2"
click at [718, 89] on button "add members" at bounding box center [712, 89] width 58 height 18
select select "2"
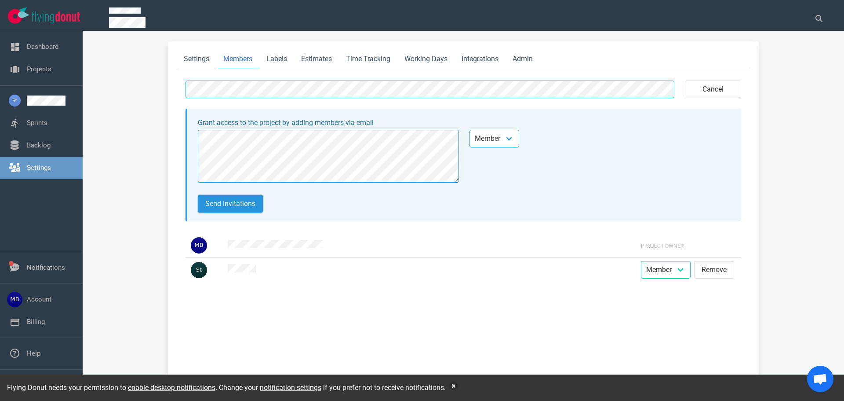
click at [234, 201] on button "Send invitations" at bounding box center [230, 204] width 65 height 18
select select "2"
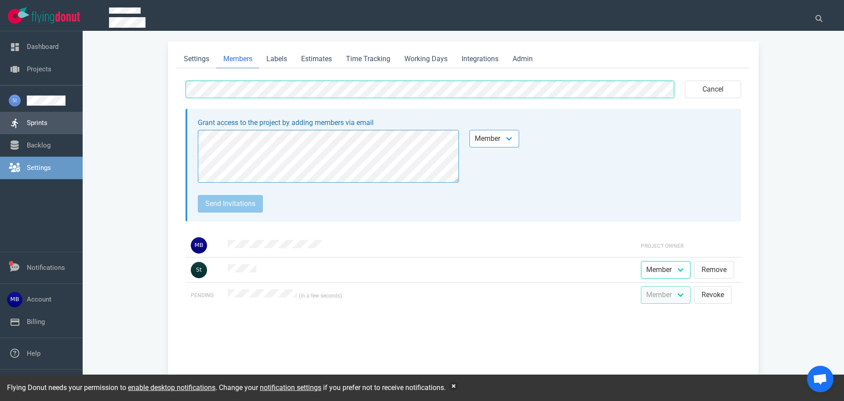
click at [47, 121] on link "Sprints" at bounding box center [37, 123] width 21 height 8
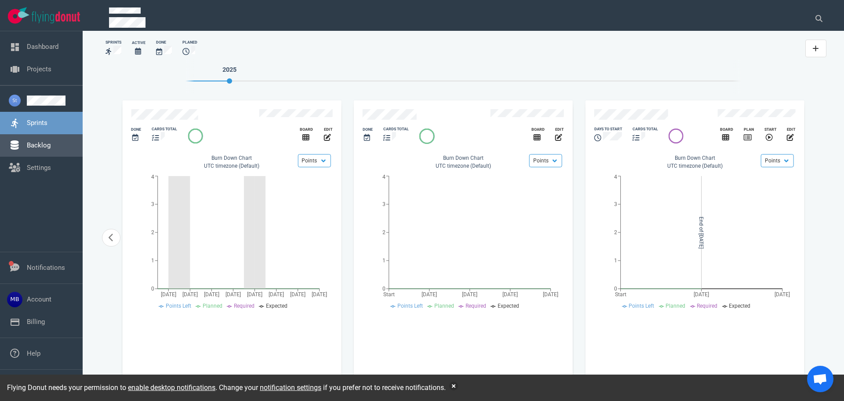
click at [51, 141] on link "Backlog" at bounding box center [39, 145] width 24 height 8
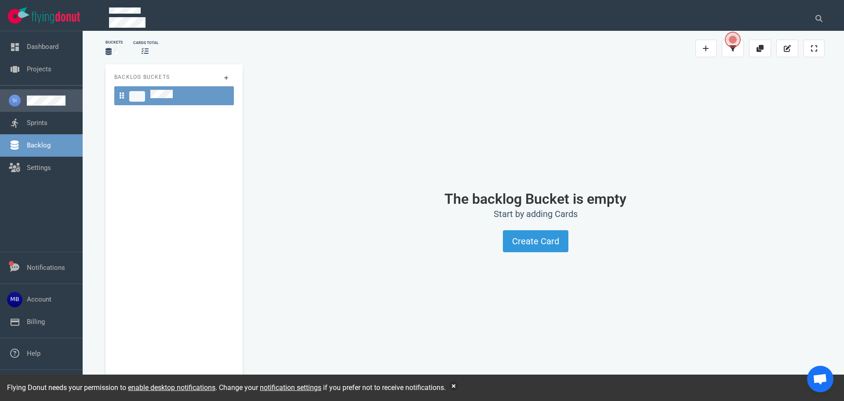
click at [27, 95] on link at bounding box center [51, 100] width 49 height 10
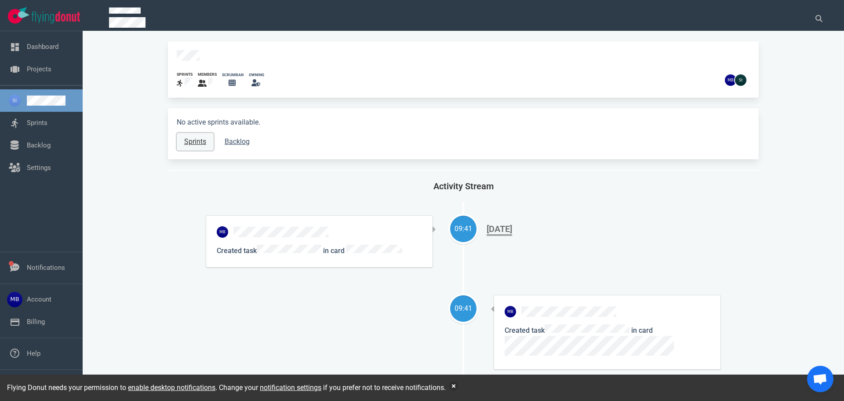
click at [209, 135] on link "Sprints" at bounding box center [195, 142] width 37 height 18
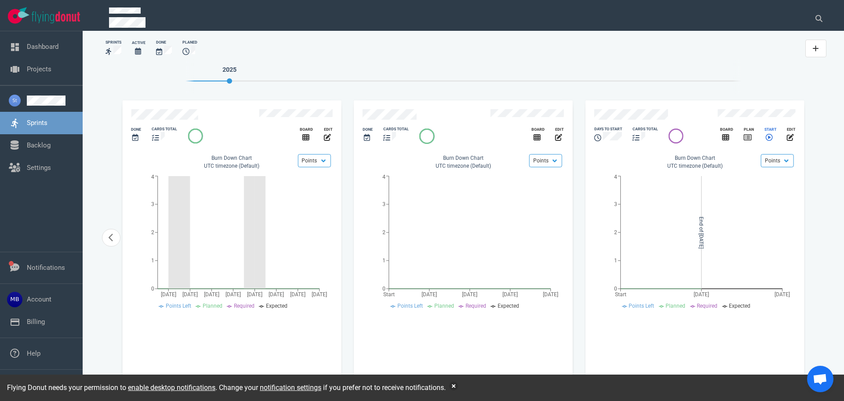
click at [767, 136] on icon "slide 14 of 14" at bounding box center [769, 137] width 7 height 7
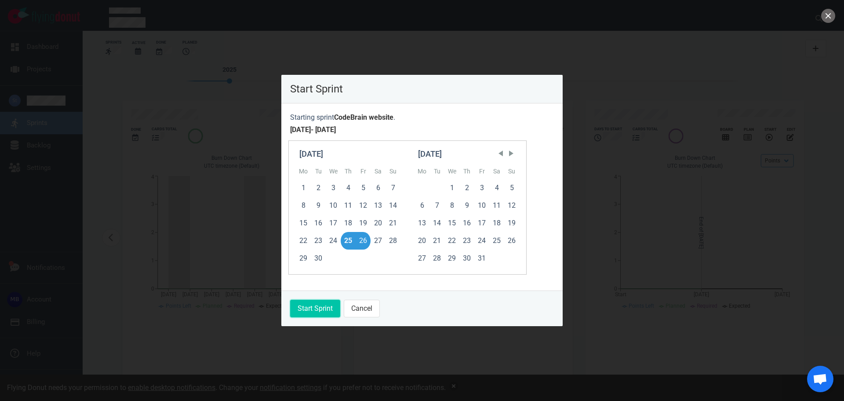
click at [329, 303] on button "Start Sprint" at bounding box center [315, 308] width 50 height 18
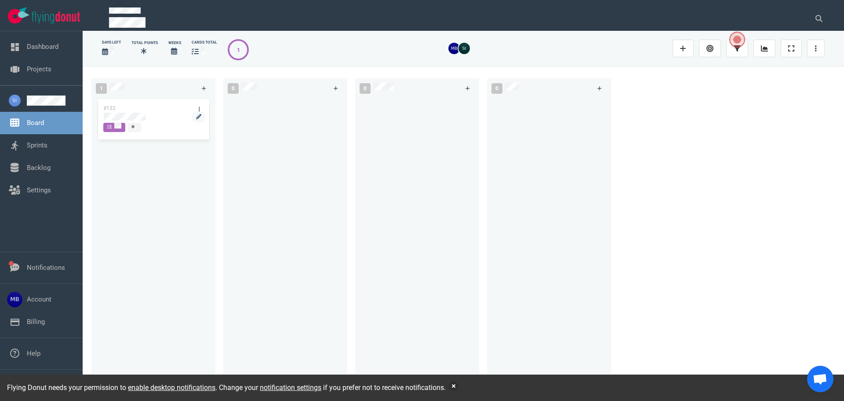
click at [148, 117] on div at bounding box center [153, 117] width 99 height 8
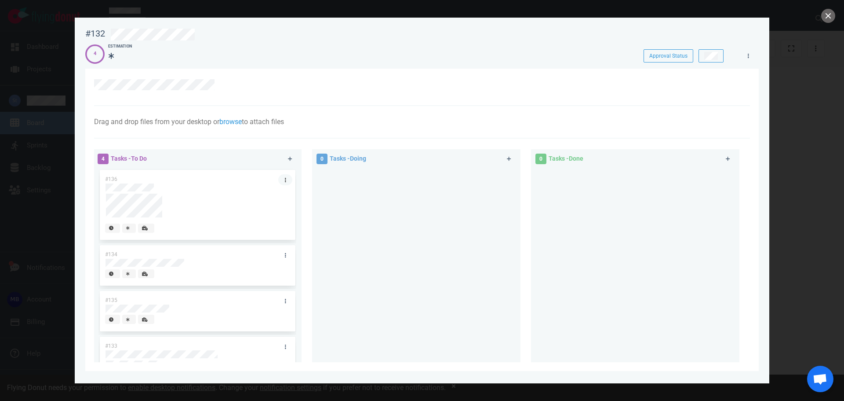
click at [280, 176] on link at bounding box center [285, 179] width 14 height 11
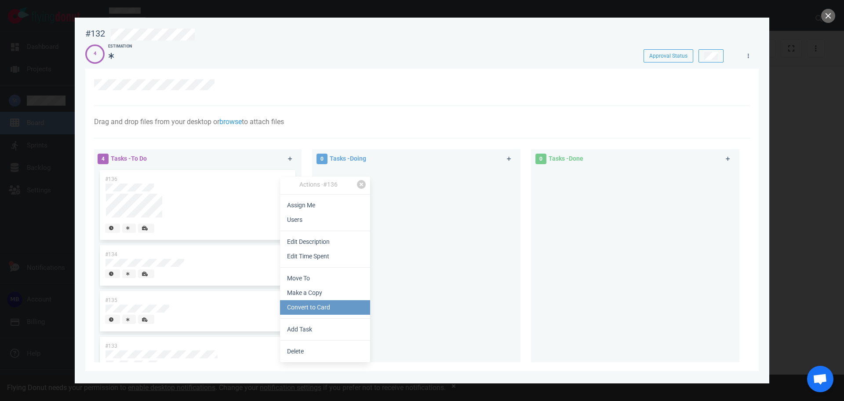
click at [330, 303] on link "Convert to Card" at bounding box center [325, 307] width 90 height 15
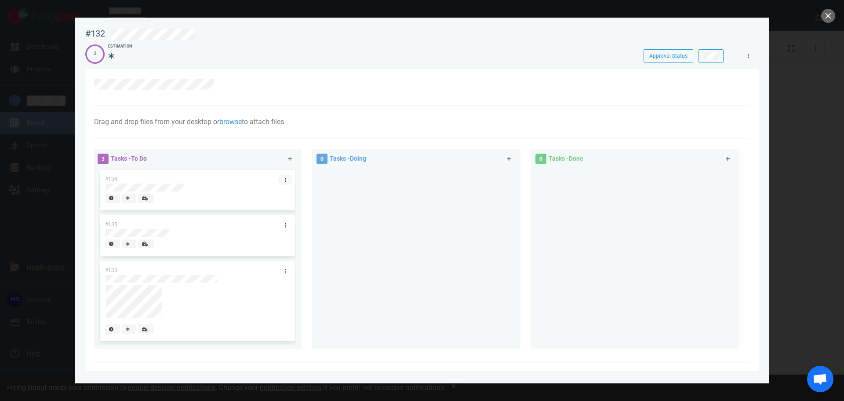
click at [285, 179] on icon at bounding box center [285, 179] width 1 height 5
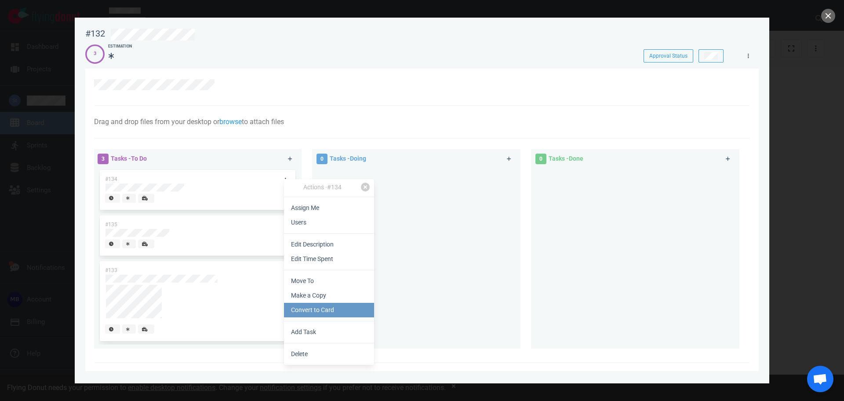
click at [333, 311] on link "Convert to Card" at bounding box center [329, 310] width 90 height 15
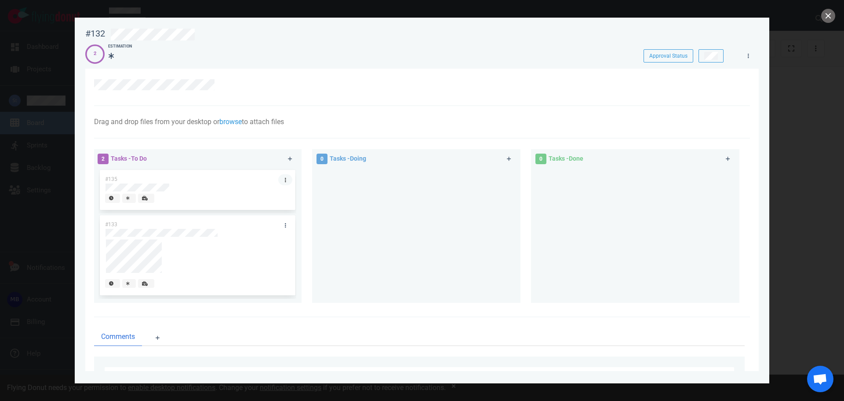
click at [280, 181] on link at bounding box center [285, 179] width 14 height 11
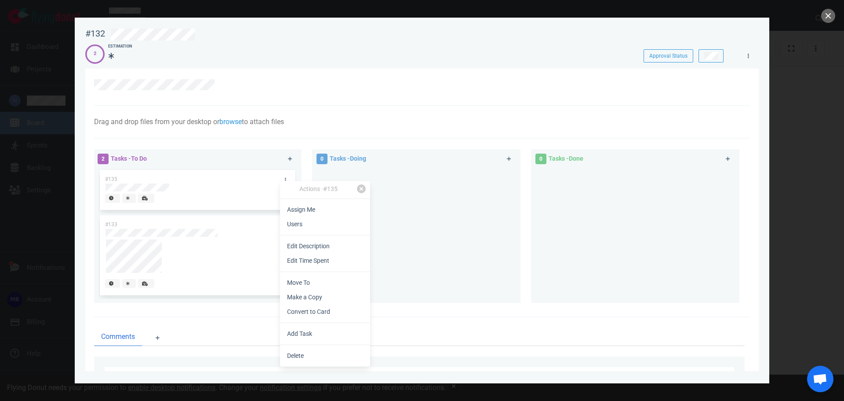
drag, startPoint x: 452, startPoint y: 260, endPoint x: 457, endPoint y: 257, distance: 6.3
click at [452, 259] on div at bounding box center [417, 232] width 198 height 128
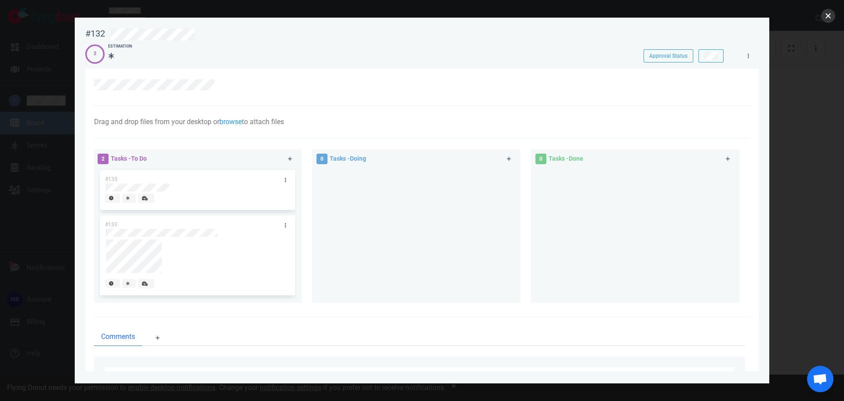
click at [822, 15] on button "close" at bounding box center [828, 16] width 14 height 14
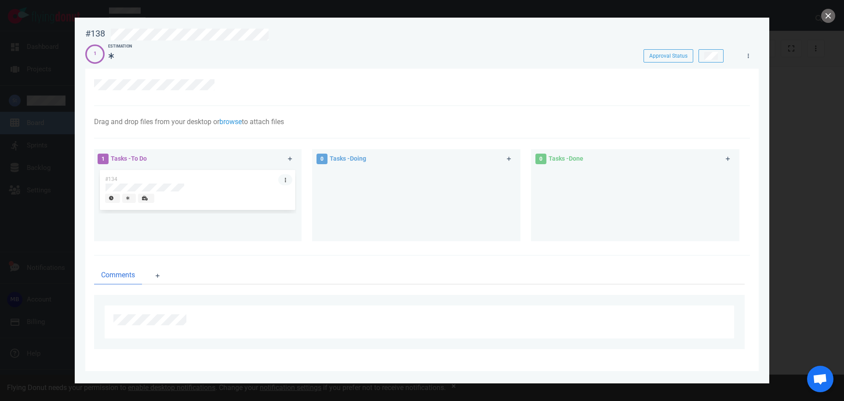
click at [288, 178] on link at bounding box center [285, 179] width 14 height 11
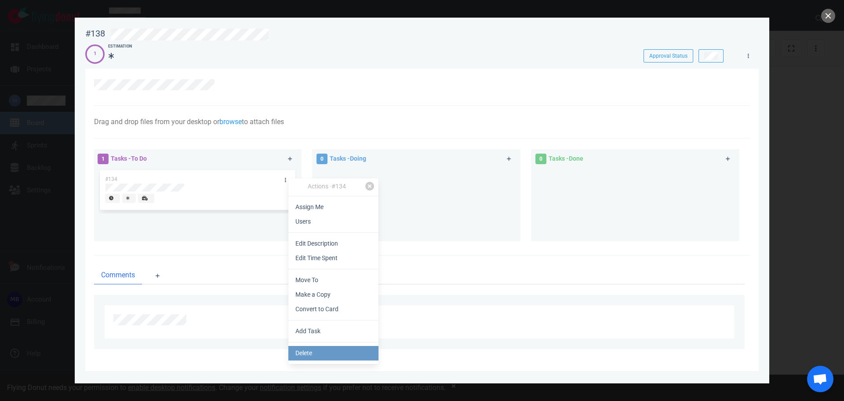
click at [314, 352] on link "Delete" at bounding box center [333, 353] width 90 height 15
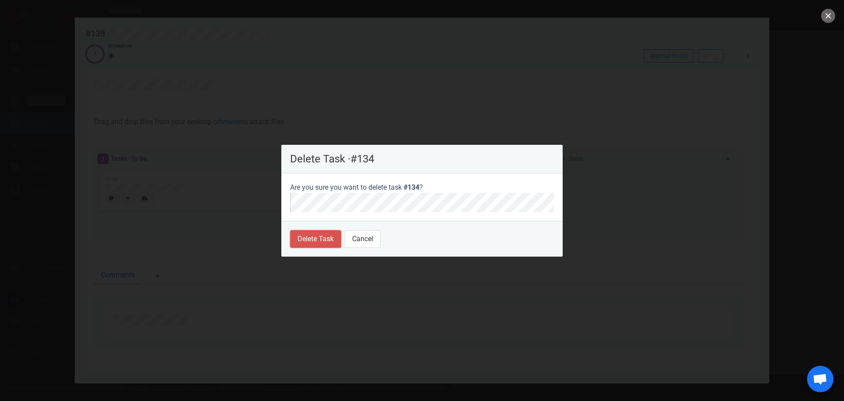
click at [312, 247] on button "Delete Task" at bounding box center [315, 239] width 51 height 18
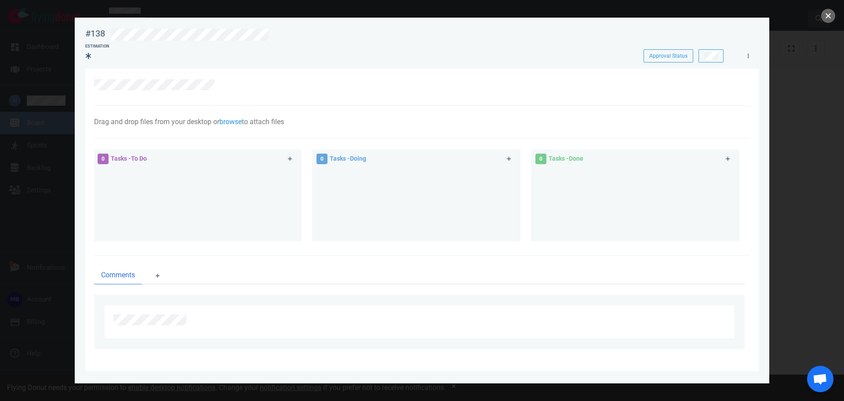
click at [828, 15] on button "close" at bounding box center [828, 16] width 14 height 14
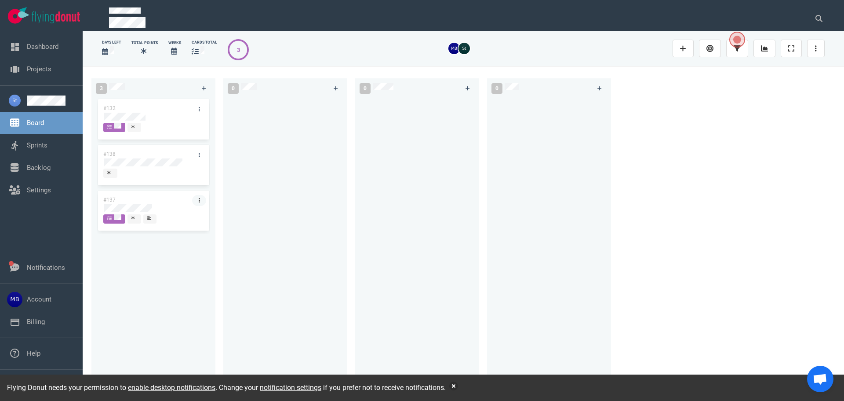
click at [199, 201] on icon at bounding box center [199, 199] width 1 height 5
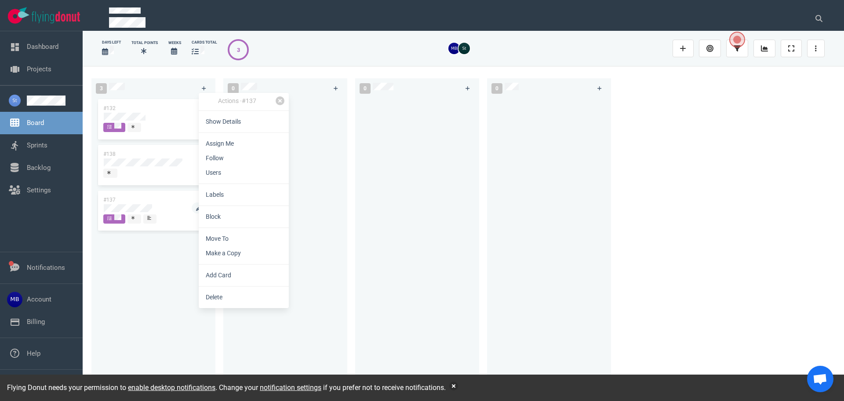
click at [156, 204] on div at bounding box center [153, 208] width 99 height 8
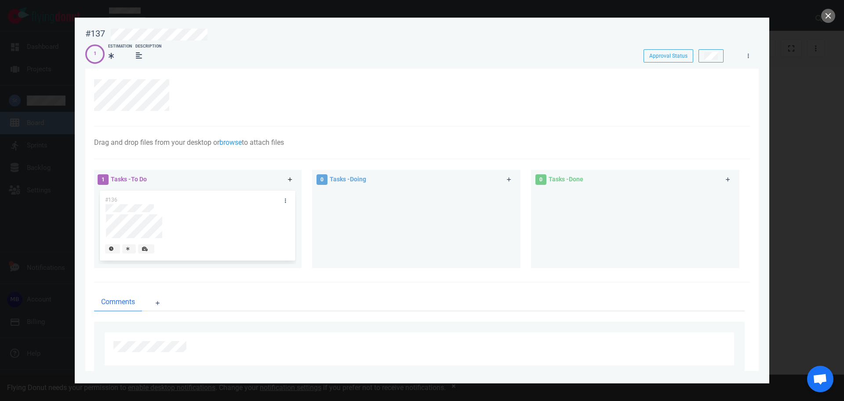
click at [286, 182] on link at bounding box center [290, 179] width 14 height 11
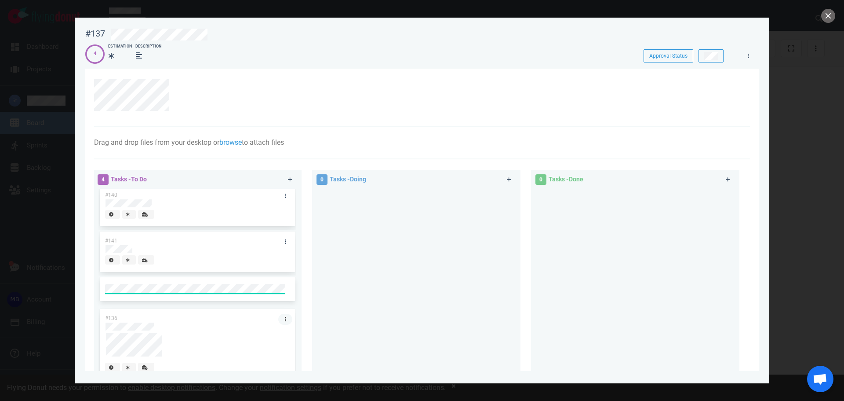
click at [285, 318] on link at bounding box center [285, 319] width 14 height 11
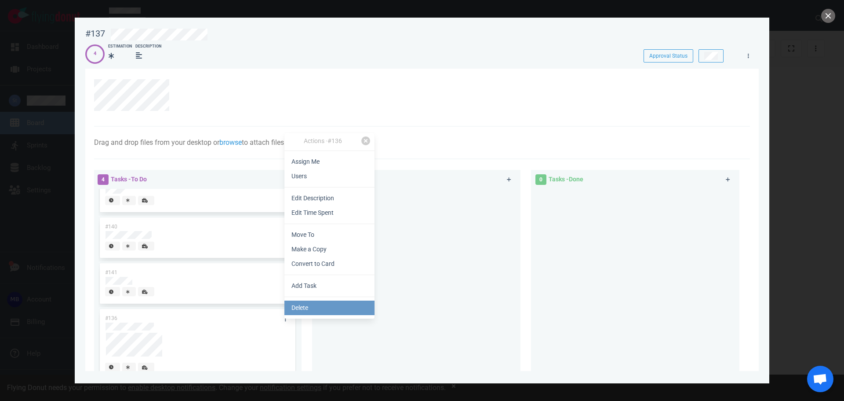
click at [329, 305] on link "Delete" at bounding box center [330, 307] width 90 height 15
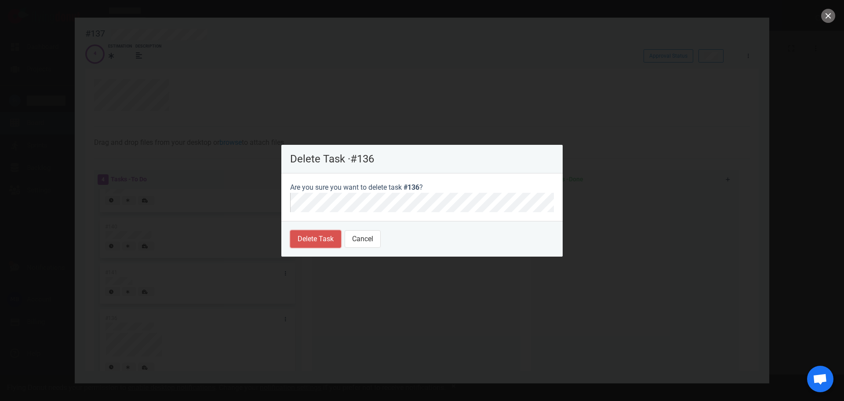
drag, startPoint x: 320, startPoint y: 243, endPoint x: 351, endPoint y: 220, distance: 38.4
click at [320, 242] on button "Delete Task" at bounding box center [315, 239] width 51 height 18
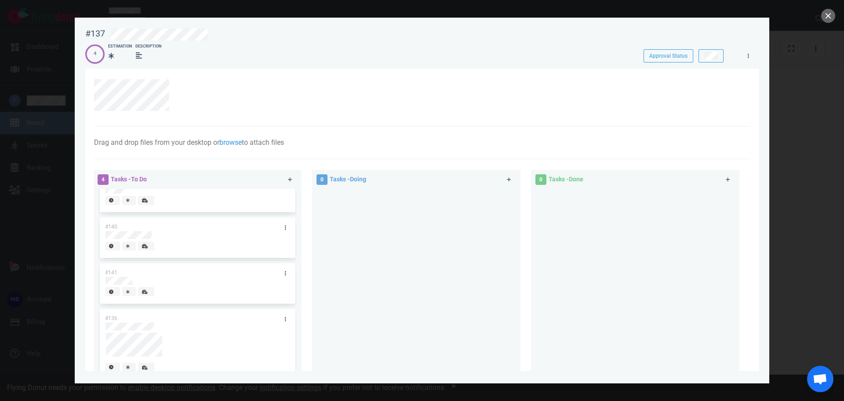
scroll to position [0, 0]
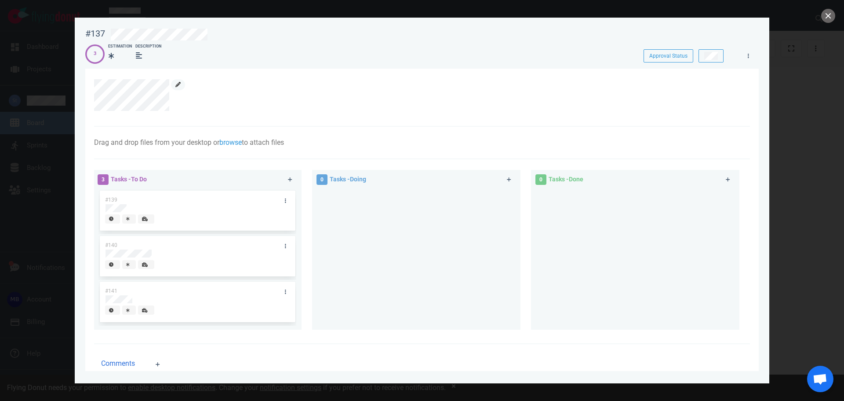
click at [180, 84] on link at bounding box center [178, 84] width 14 height 11
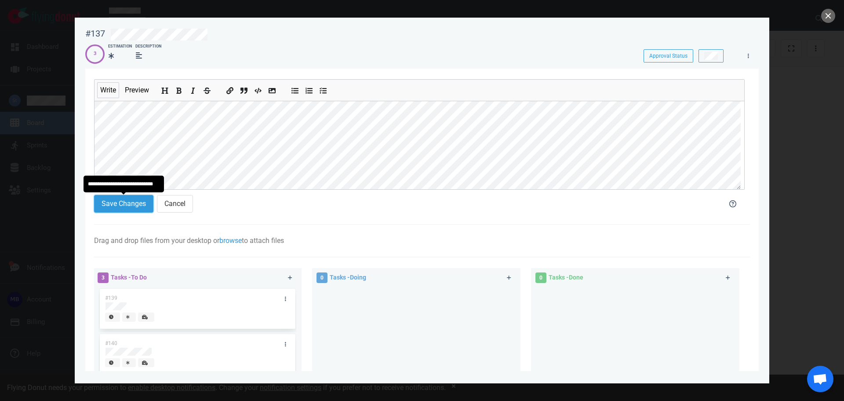
click at [128, 203] on button "Save Changes" at bounding box center [123, 204] width 59 height 18
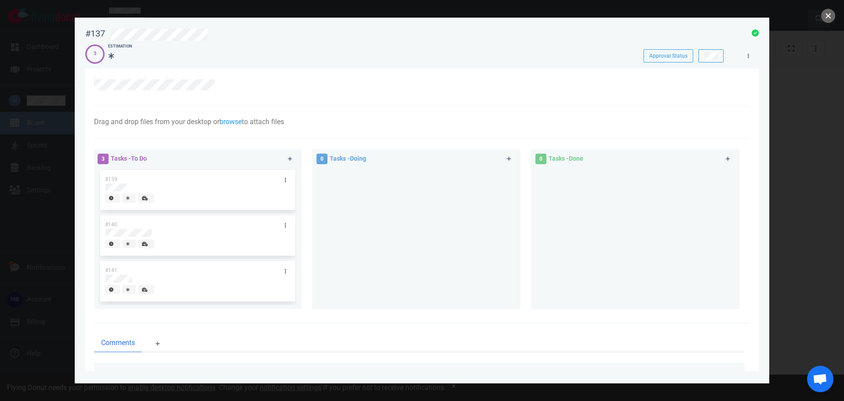
click at [827, 12] on button "close" at bounding box center [828, 16] width 14 height 14
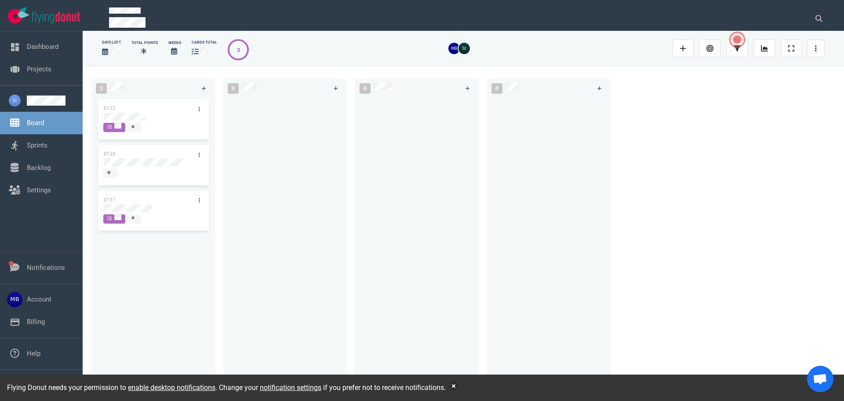
click at [243, 298] on div at bounding box center [285, 239] width 113 height 285
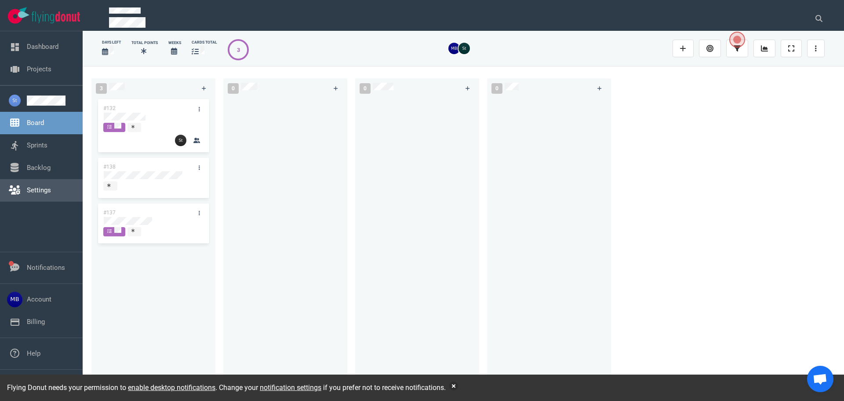
click at [51, 186] on link "Settings" at bounding box center [39, 190] width 24 height 8
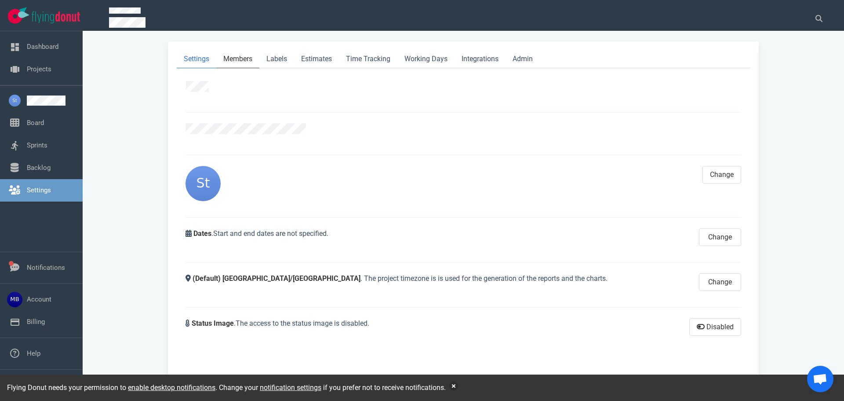
click at [248, 61] on link "Members" at bounding box center [237, 59] width 43 height 18
select select "2"
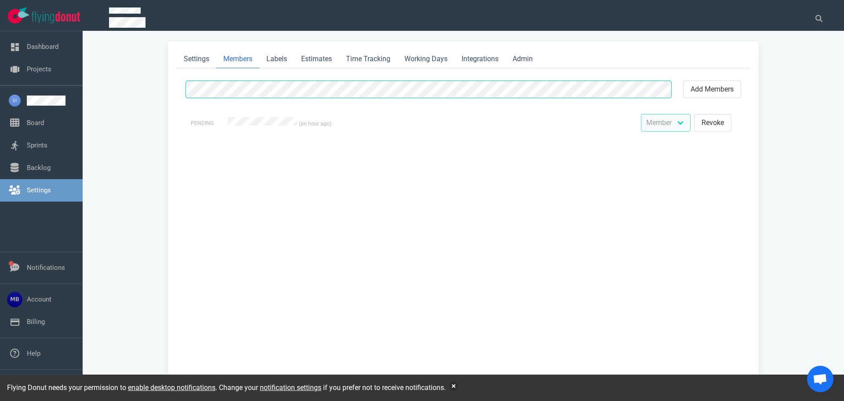
select select "2"
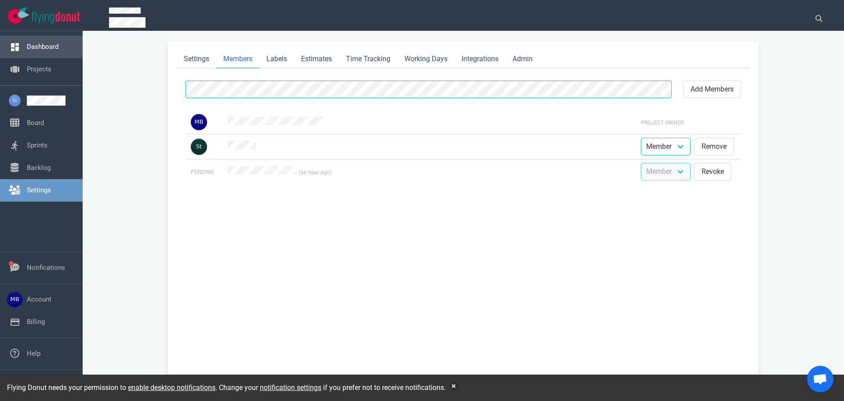
click at [33, 43] on link "Dashboard" at bounding box center [43, 47] width 32 height 8
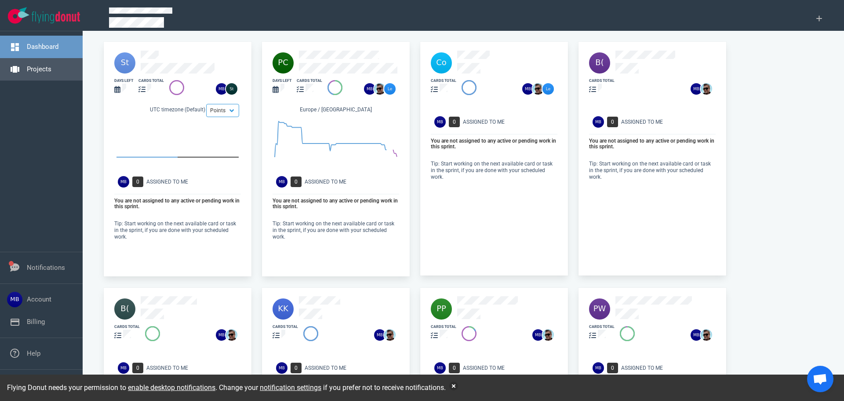
click at [40, 65] on link "Projects" at bounding box center [39, 69] width 25 height 8
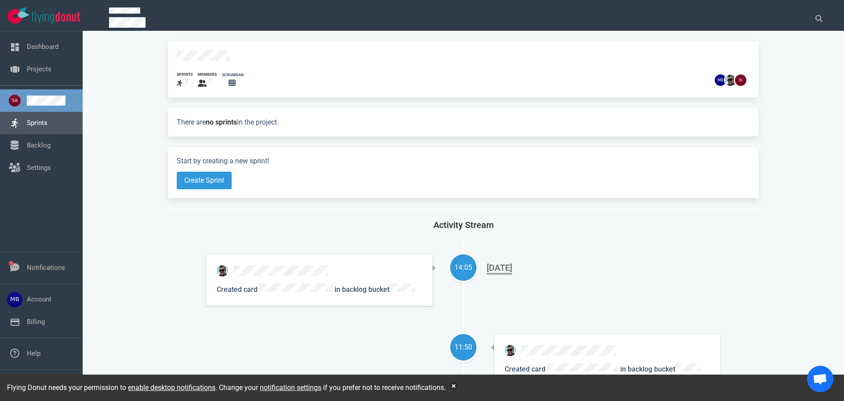
click at [37, 120] on link "Sprints" at bounding box center [37, 123] width 21 height 8
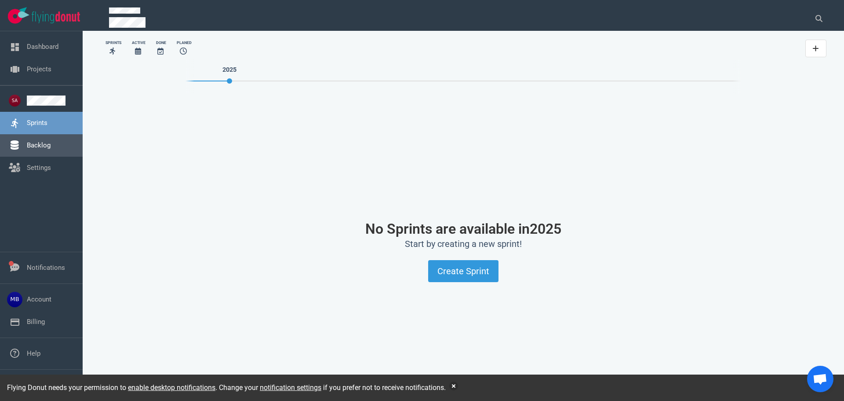
click at [42, 141] on link "Backlog" at bounding box center [39, 145] width 24 height 8
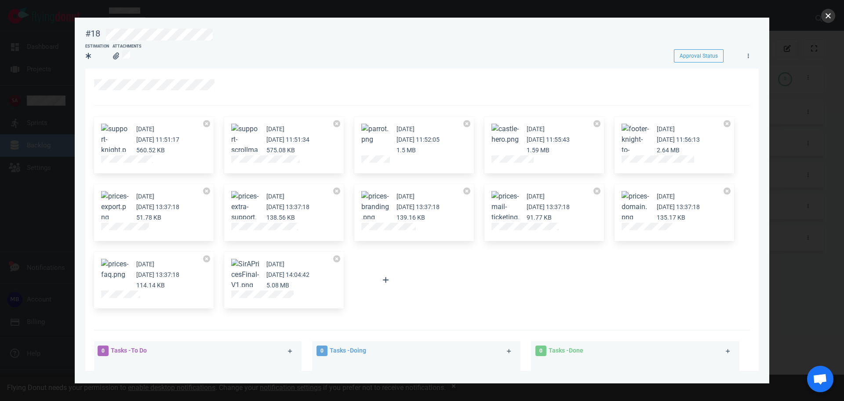
click at [824, 15] on button "close" at bounding box center [828, 16] width 14 height 14
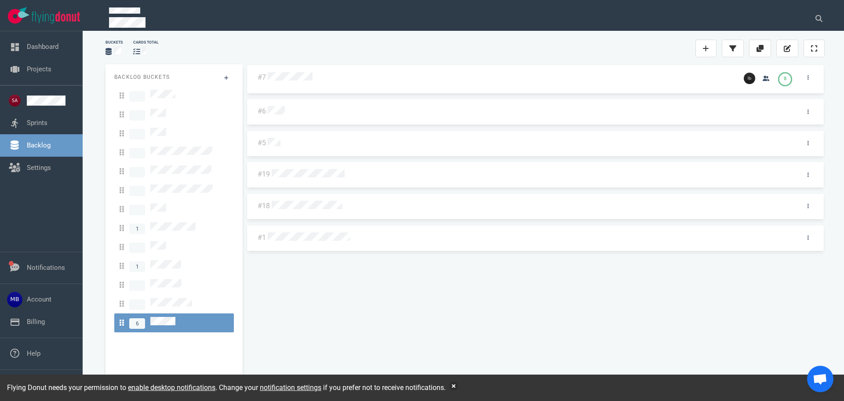
click at [349, 321] on div "#7 8 #6 #5 #19 #18 #1" at bounding box center [535, 223] width 579 height 318
click at [403, 317] on div "#7 8 #6 #5 #19 #18 #1" at bounding box center [535, 223] width 579 height 318
click at [48, 65] on link "Projects" at bounding box center [39, 69] width 25 height 8
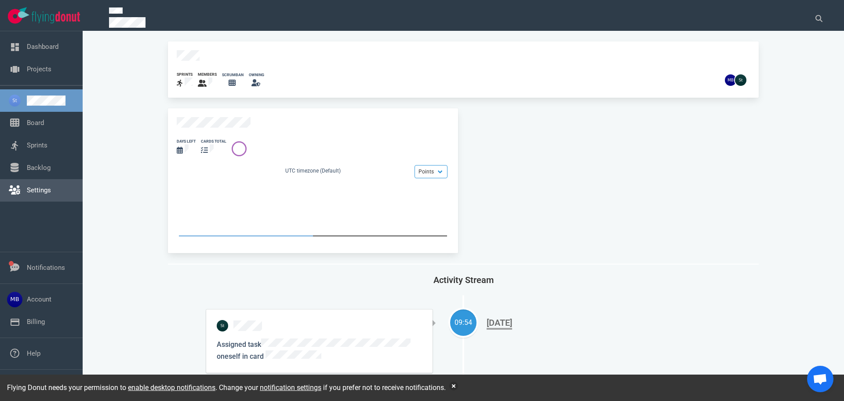
click at [51, 192] on link "Settings" at bounding box center [39, 190] width 24 height 8
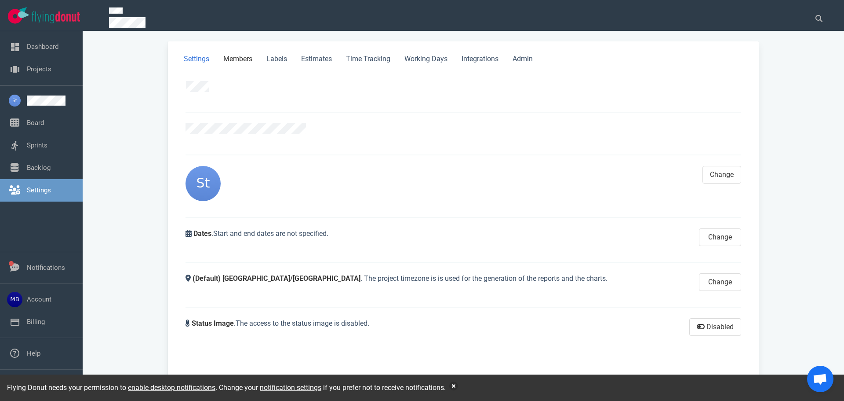
click at [251, 58] on link "Members" at bounding box center [237, 59] width 43 height 18
select select "2"
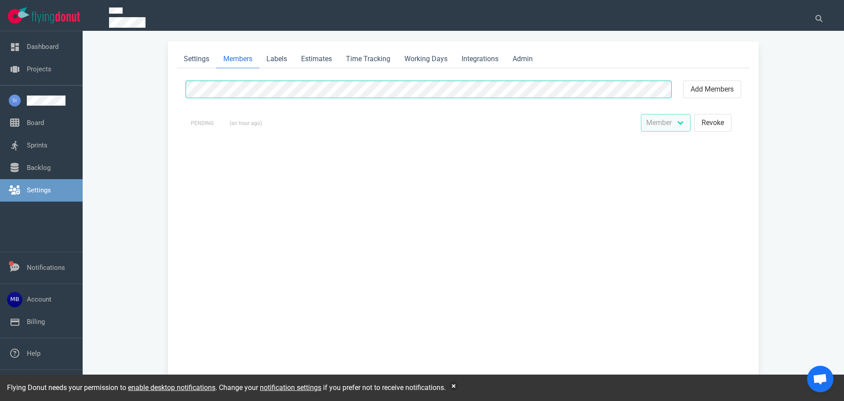
select select "2"
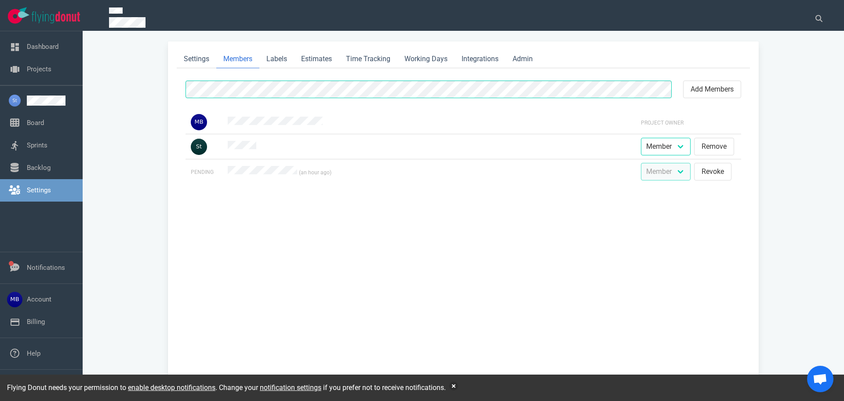
click at [427, 293] on div "add members Project Owner Admin Member Follower Remove Pending (an hour ago) Ad…" at bounding box center [463, 231] width 573 height 304
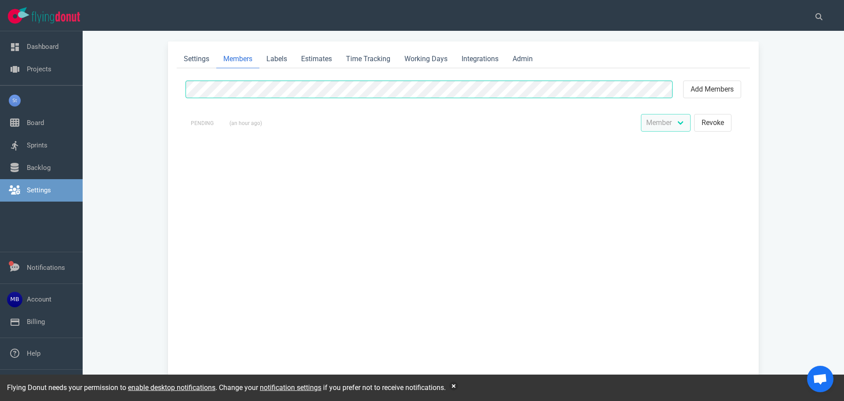
select select "2"
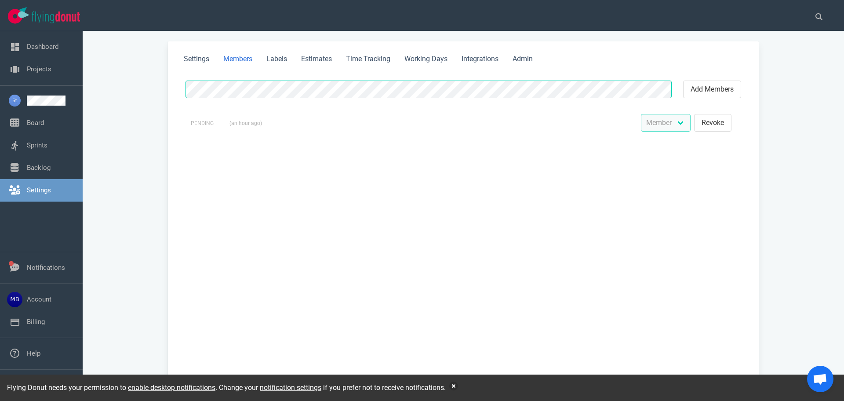
select select "2"
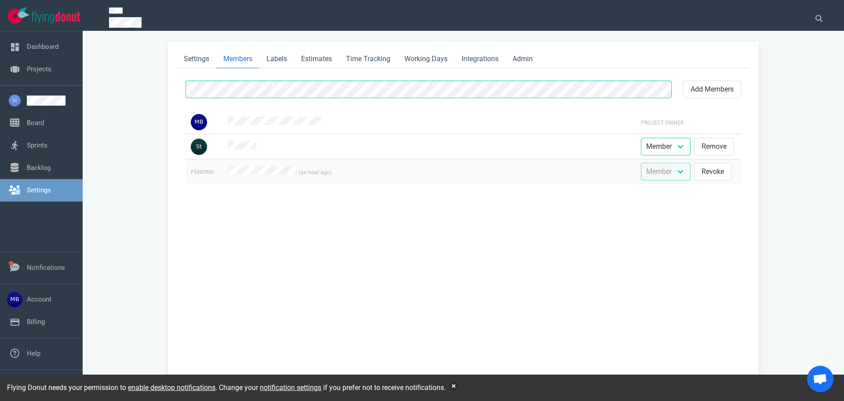
click at [228, 171] on span "(an hour ago)" at bounding box center [429, 171] width 403 height 11
click at [263, 204] on div "add members Project Owner Admin Member Follower Remove Pending (an hour ago) Ad…" at bounding box center [463, 231] width 573 height 304
select select "2"
